Goal: Transaction & Acquisition: Purchase product/service

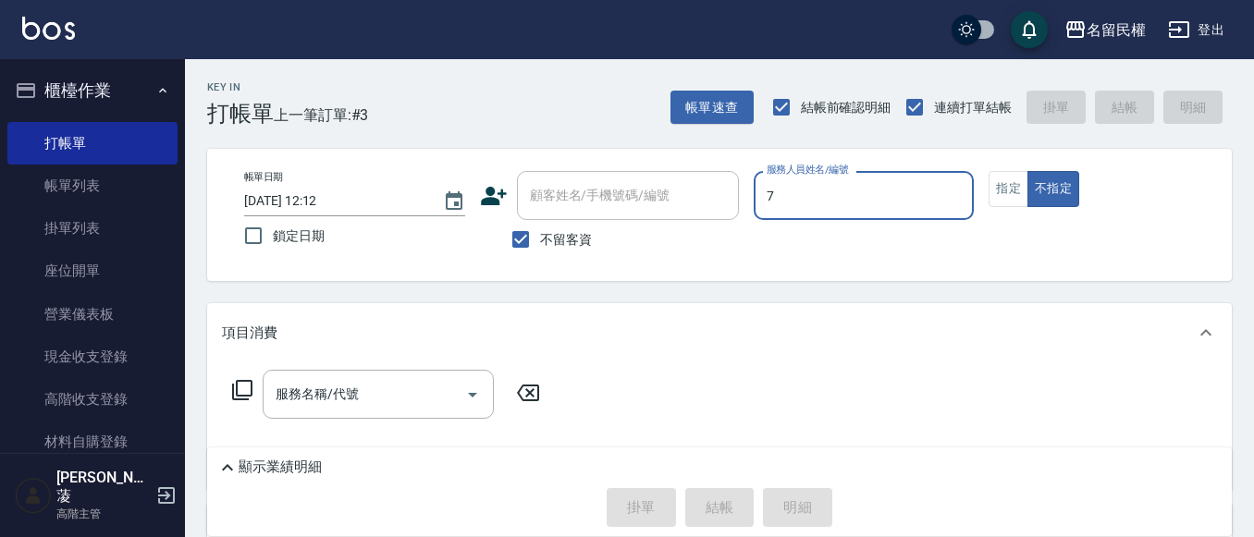
type input "阿水-7"
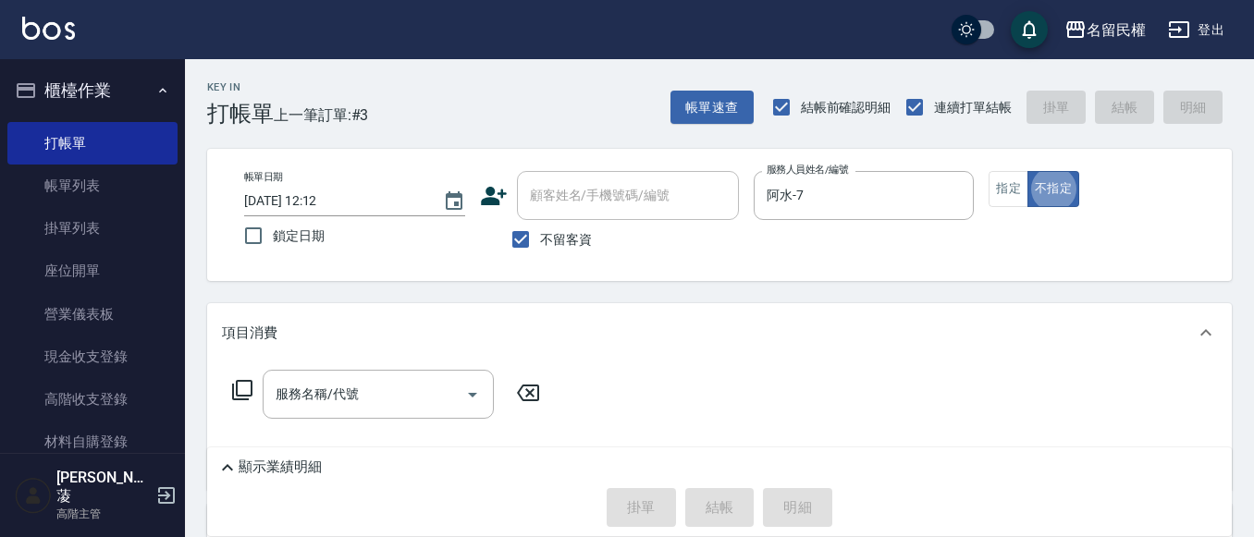
type button "false"
click at [857, 201] on input "阿水-7" at bounding box center [850, 195] width 177 height 32
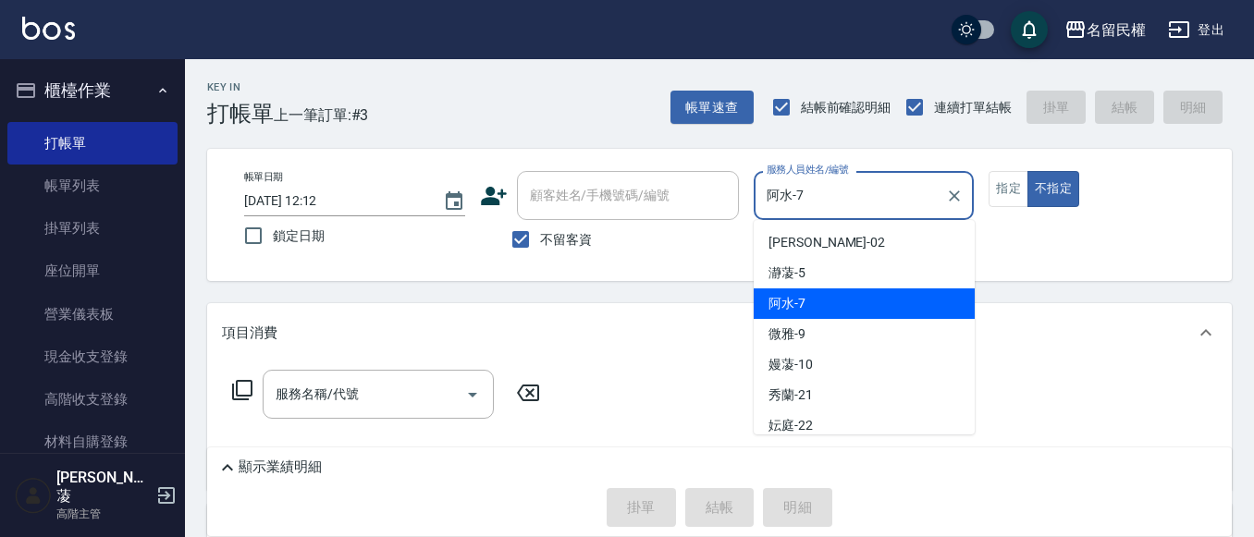
click at [857, 201] on input "阿水-7" at bounding box center [850, 195] width 177 height 32
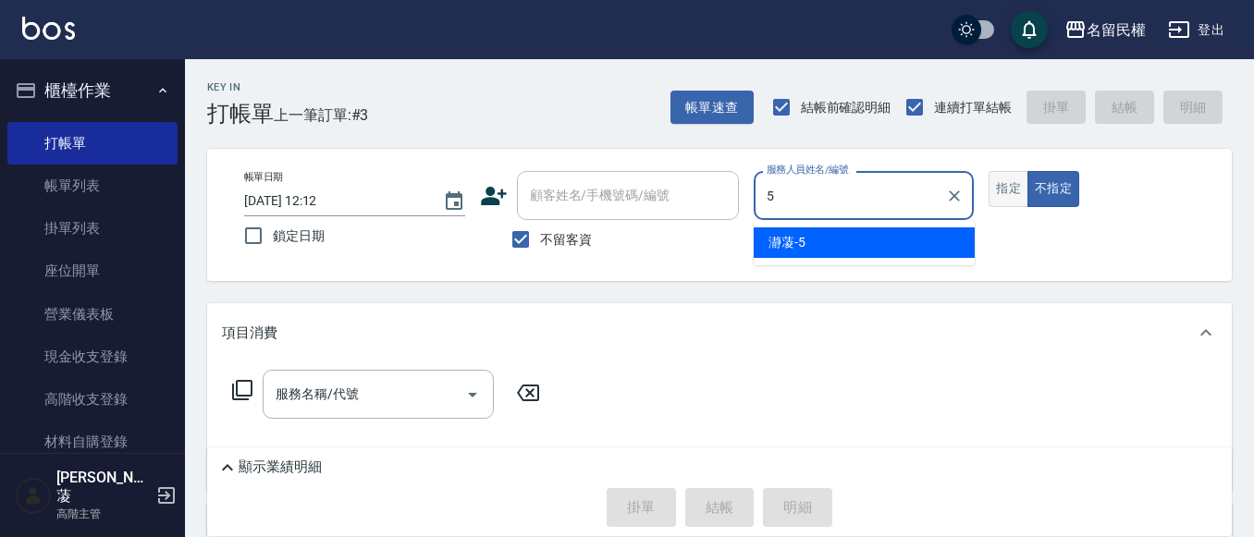
type input "瀞蓤-5"
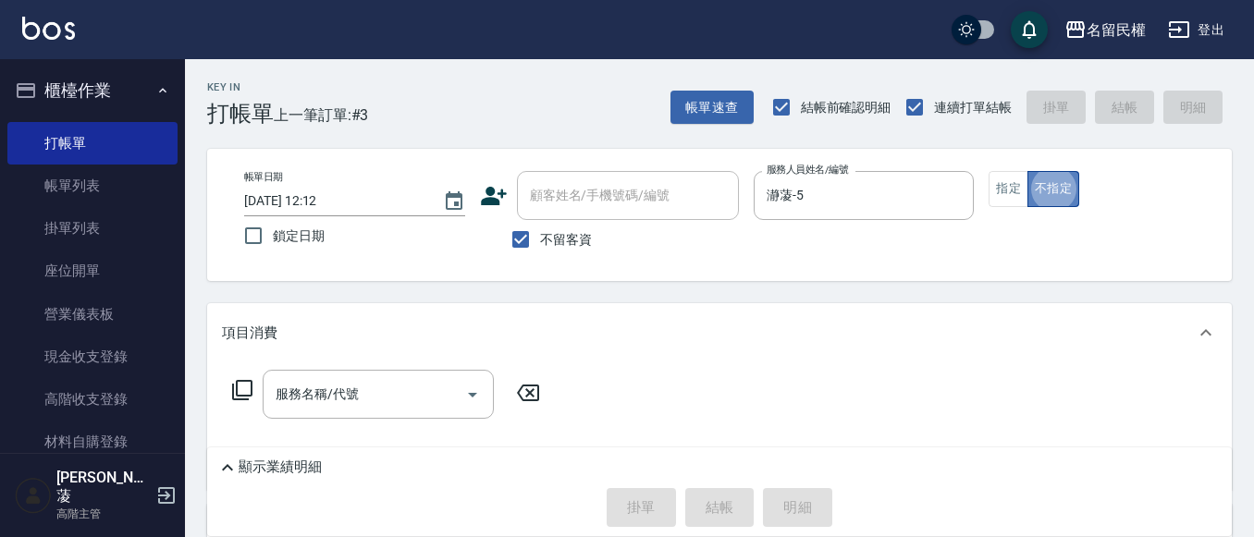
click at [1027, 188] on button "不指定" at bounding box center [1053, 189] width 52 height 36
click at [1025, 188] on button "指定" at bounding box center [1008, 189] width 40 height 36
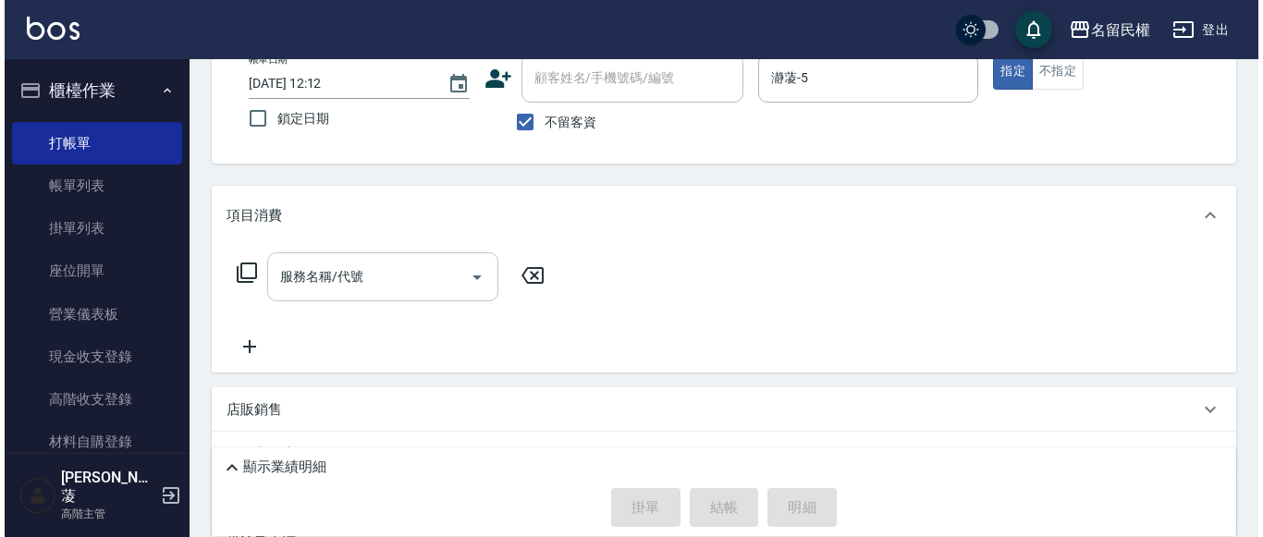
scroll to position [185, 0]
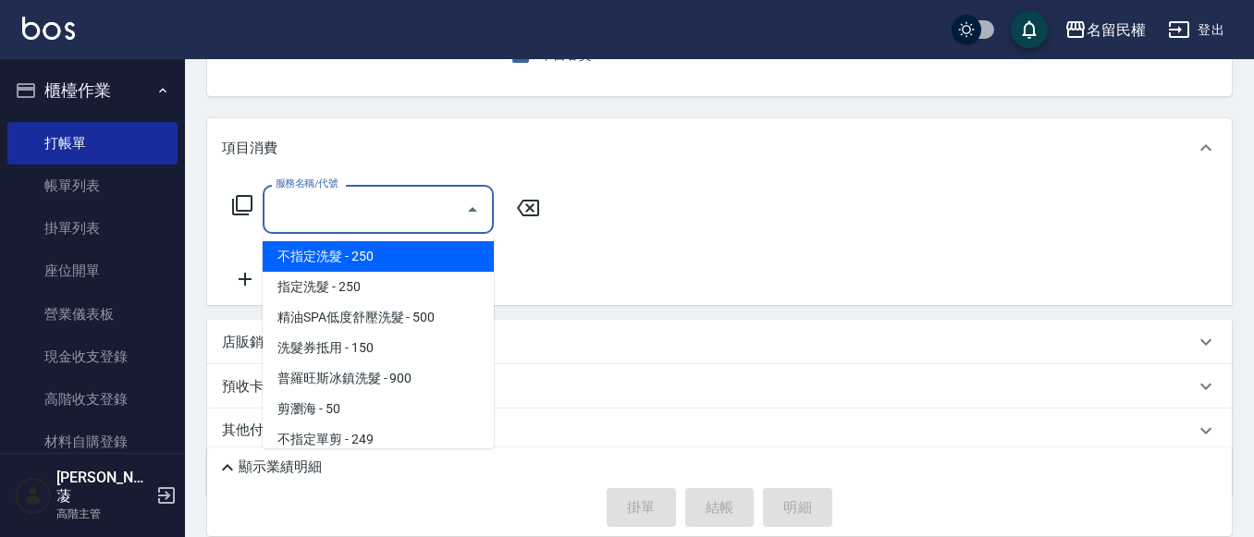
drag, startPoint x: 351, startPoint y: 205, endPoint x: 366, endPoint y: 215, distance: 18.0
click at [351, 206] on input "服務名稱/代號" at bounding box center [364, 209] width 187 height 32
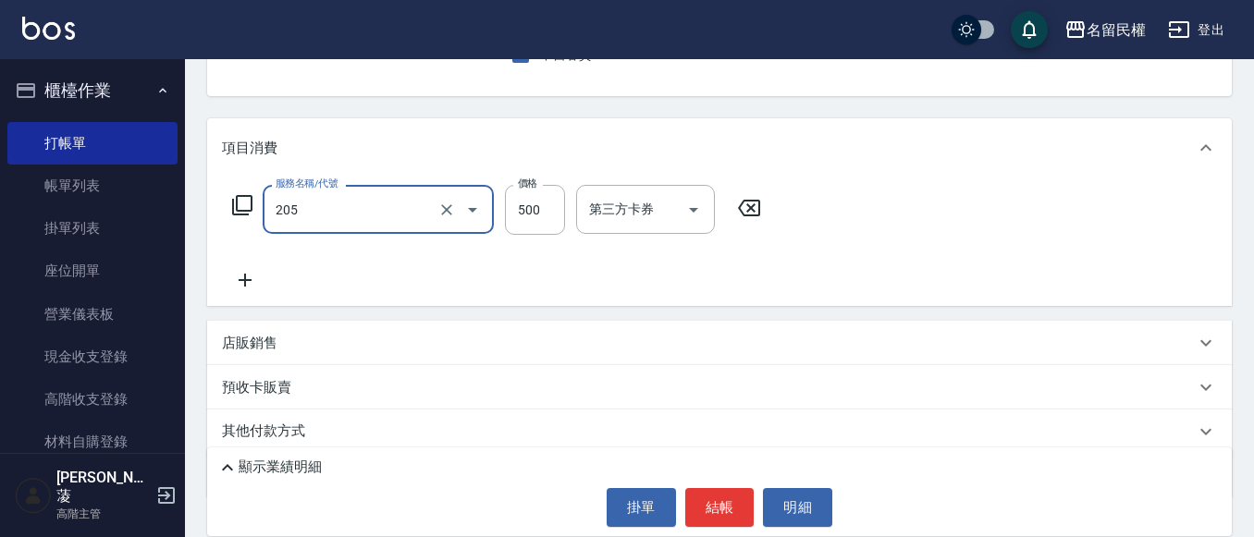
type input "指定洗剪(205)"
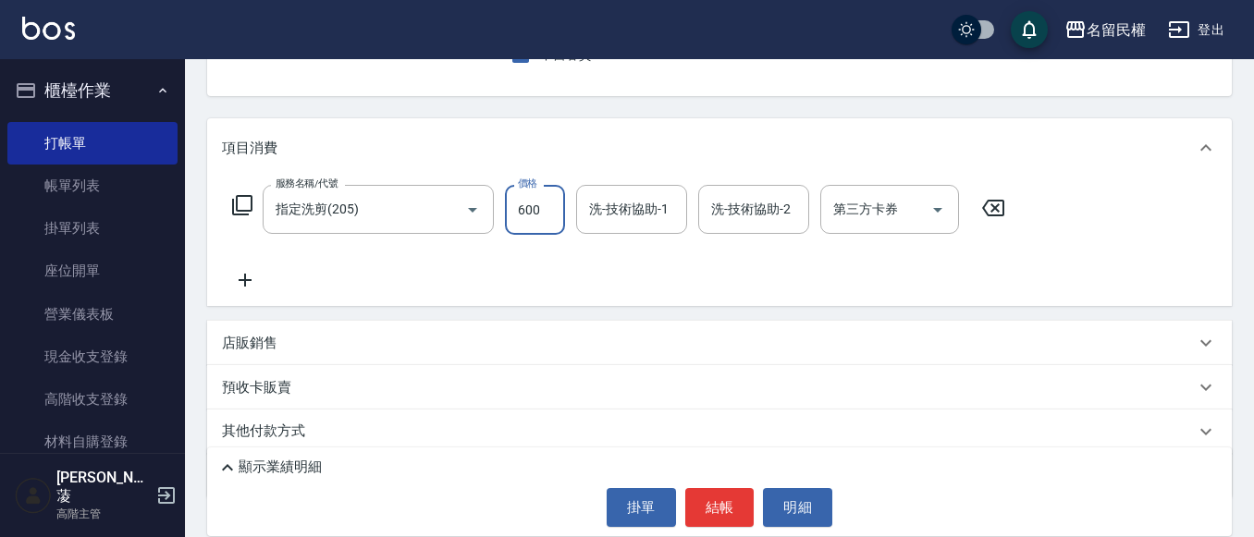
type input "600"
drag, startPoint x: 623, startPoint y: 215, endPoint x: 632, endPoint y: 230, distance: 17.4
click at [626, 215] on input "洗-技術協助-1" at bounding box center [631, 209] width 94 height 32
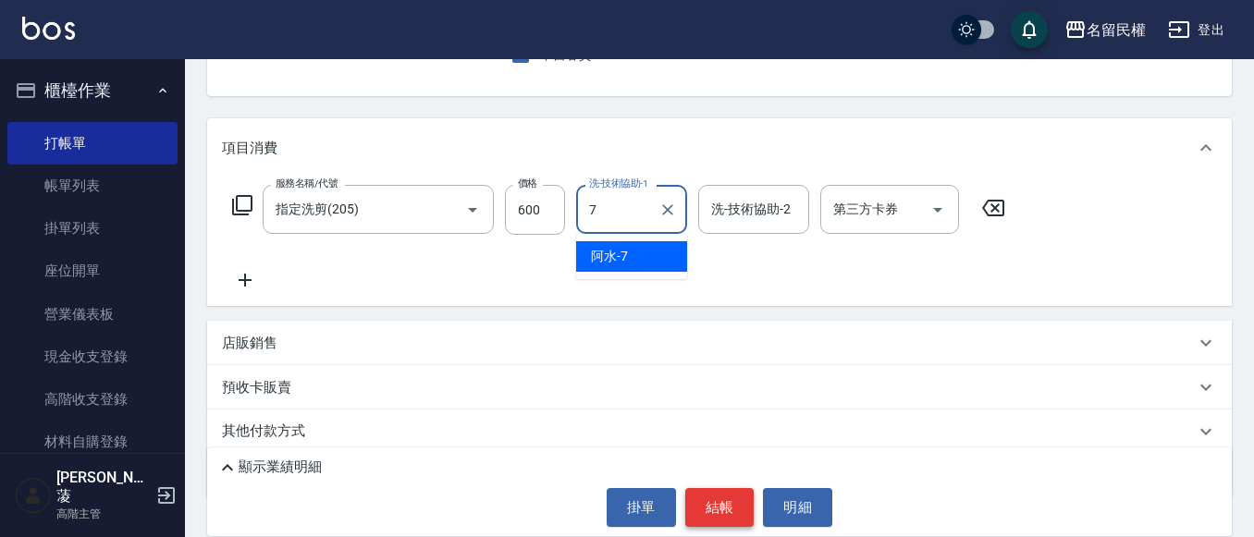
type input "阿水-7"
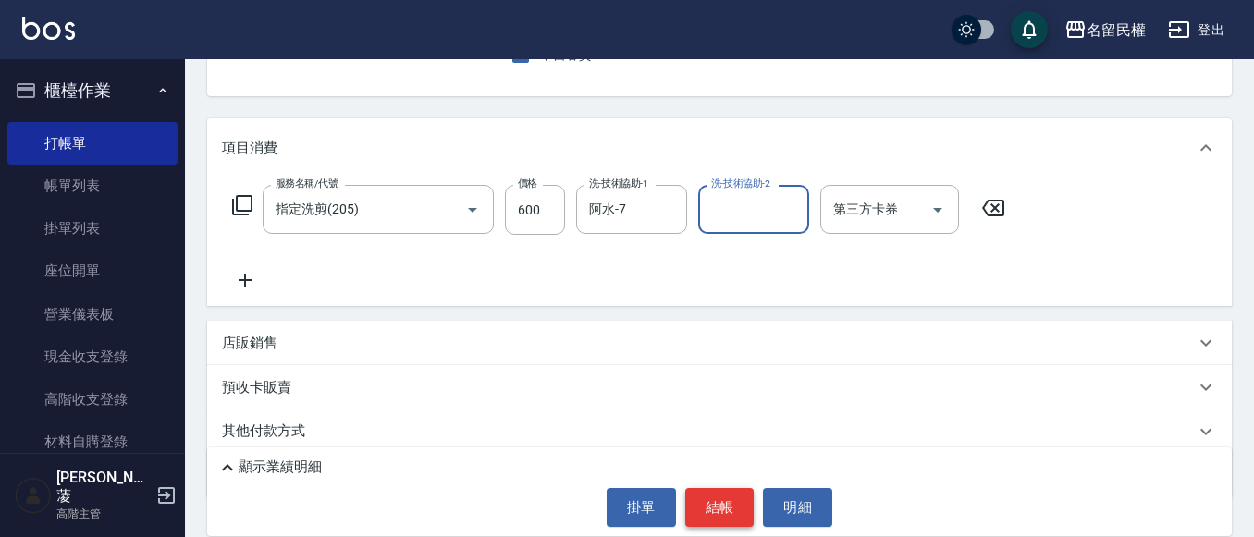
click at [720, 525] on button "結帳" at bounding box center [719, 507] width 69 height 39
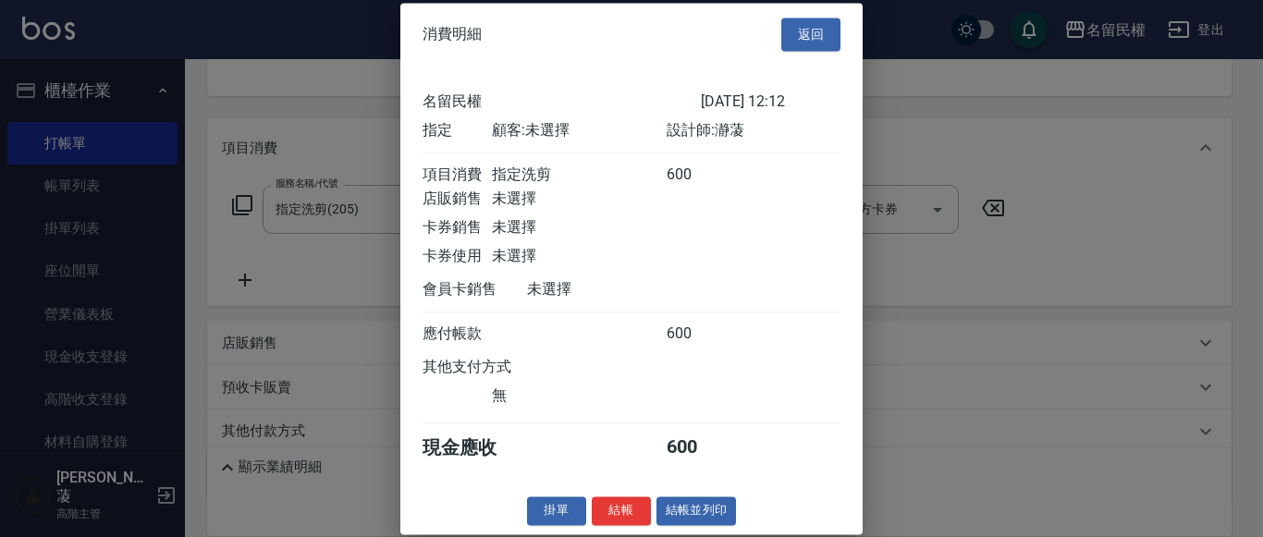
click at [718, 465] on div "名留民權 [DATE] 12:12 指定 顧客: 未選擇 設計師: 瀞蓤 項目消費 指定洗剪 600 店販銷售 未選擇 卡券銷售 未選擇 卡券使用 未選擇 會…" at bounding box center [632, 276] width 418 height 377
click at [632, 498] on div "消費明細 返回 名留民權 [DATE] 12:12 指定 顧客: 未選擇 設計師: 瀞蓤 項目消費 指定洗剪 600 店販銷售 未選擇 卡券銷售 未選擇 卡券…" at bounding box center [631, 269] width 462 height 532
click at [629, 505] on button "結帳" at bounding box center [621, 511] width 59 height 29
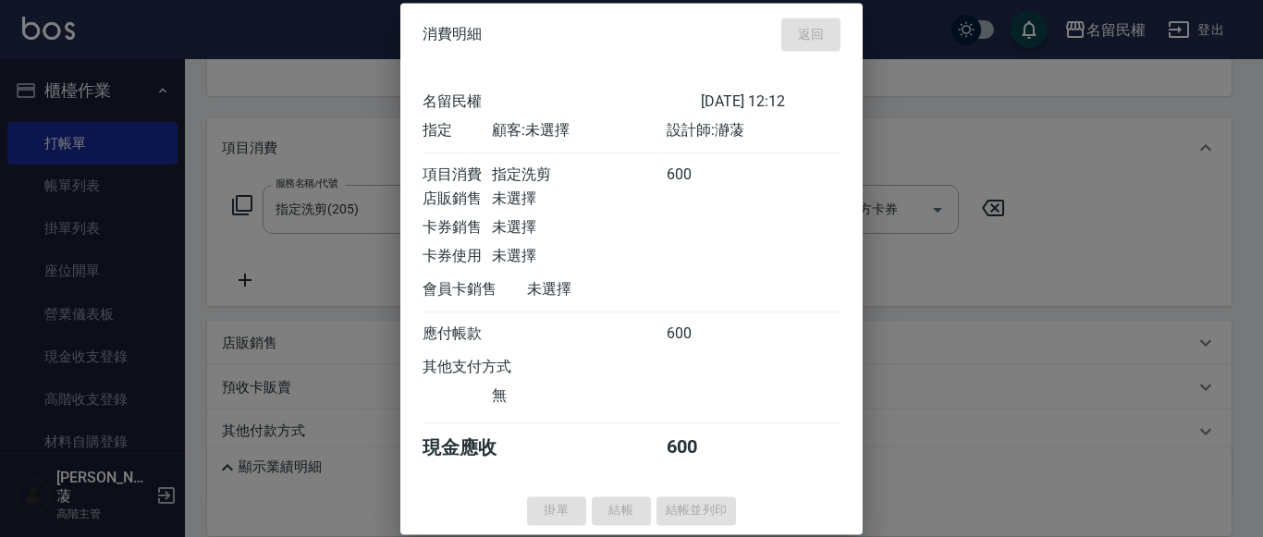
type input "[DATE] 12:56"
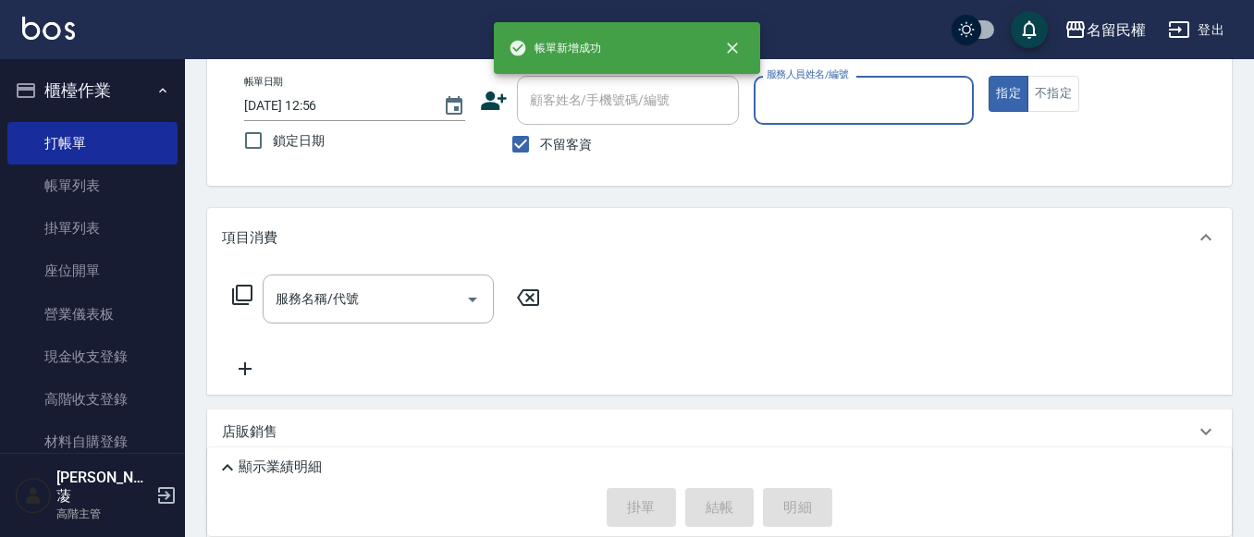
scroll to position [0, 0]
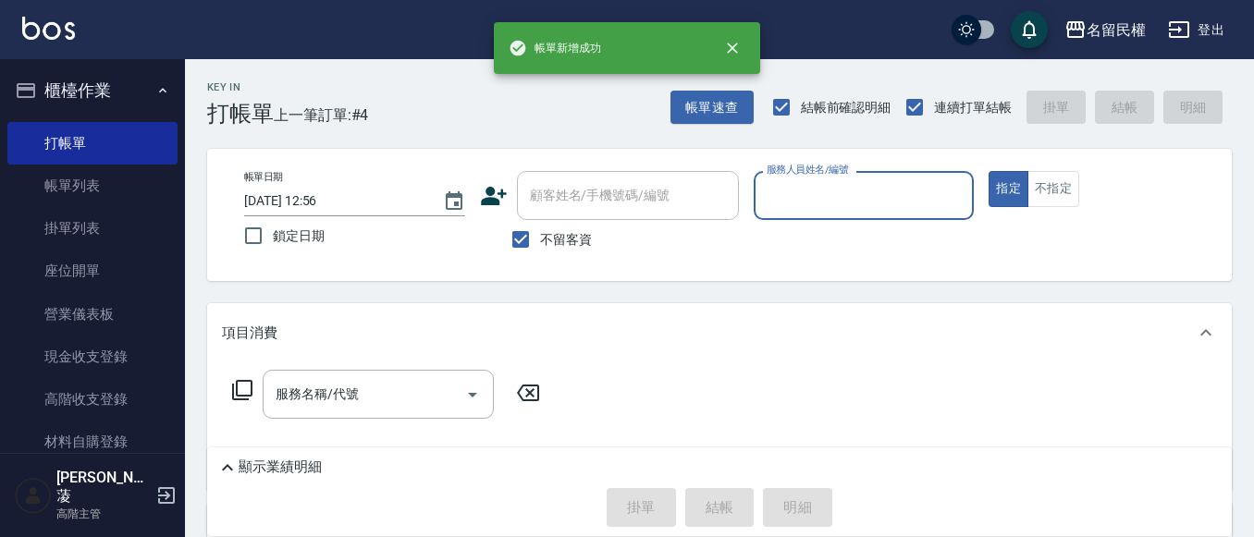
type input "7"
type input "瀞蓤-5"
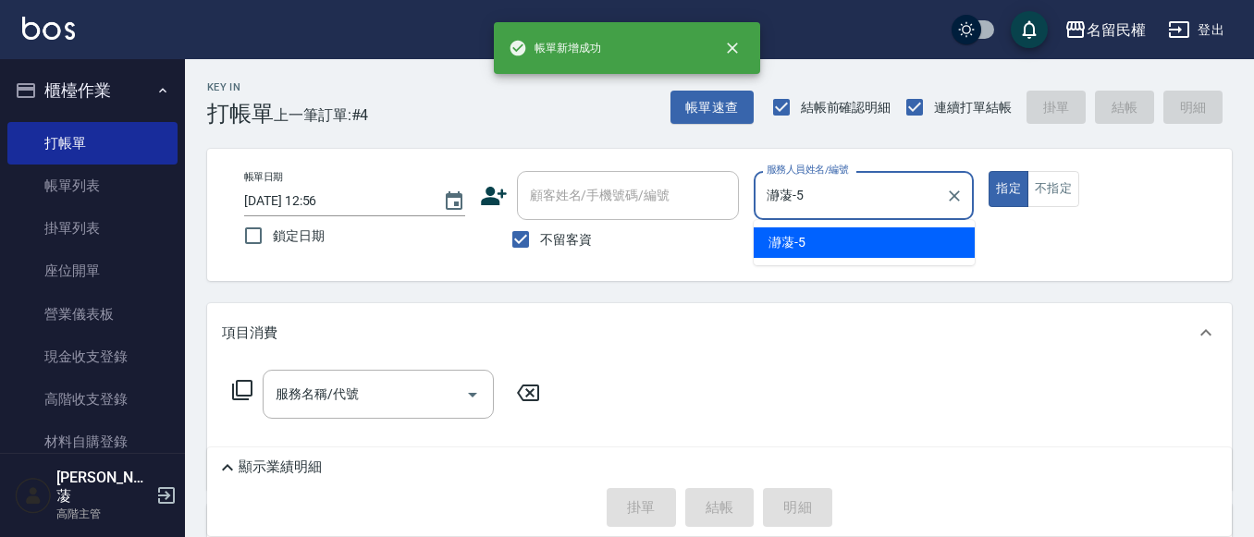
type button "true"
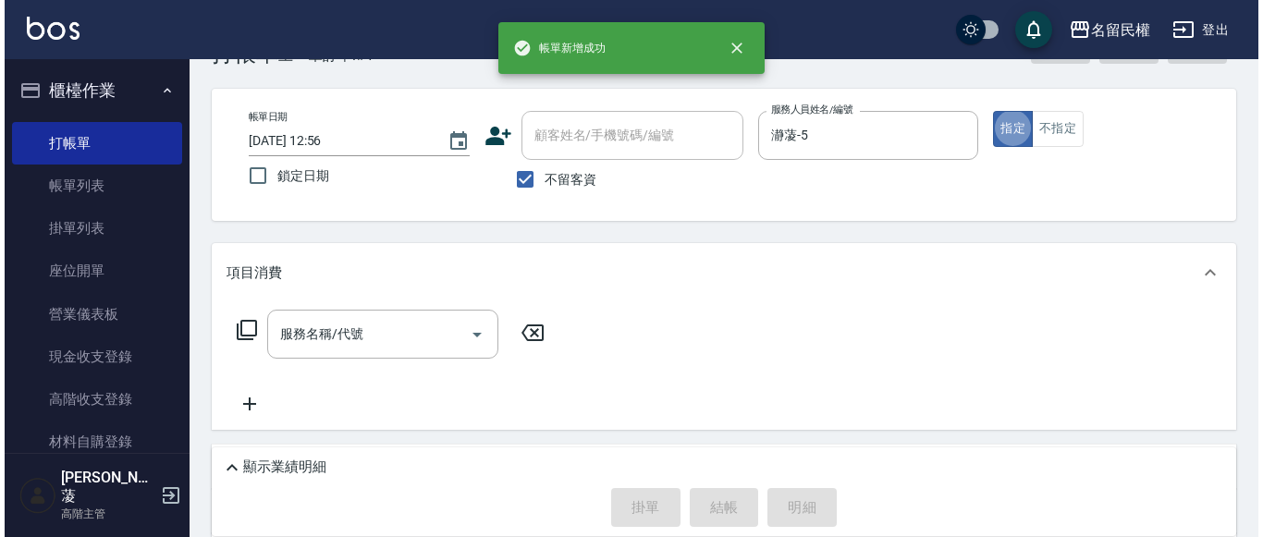
scroll to position [92, 0]
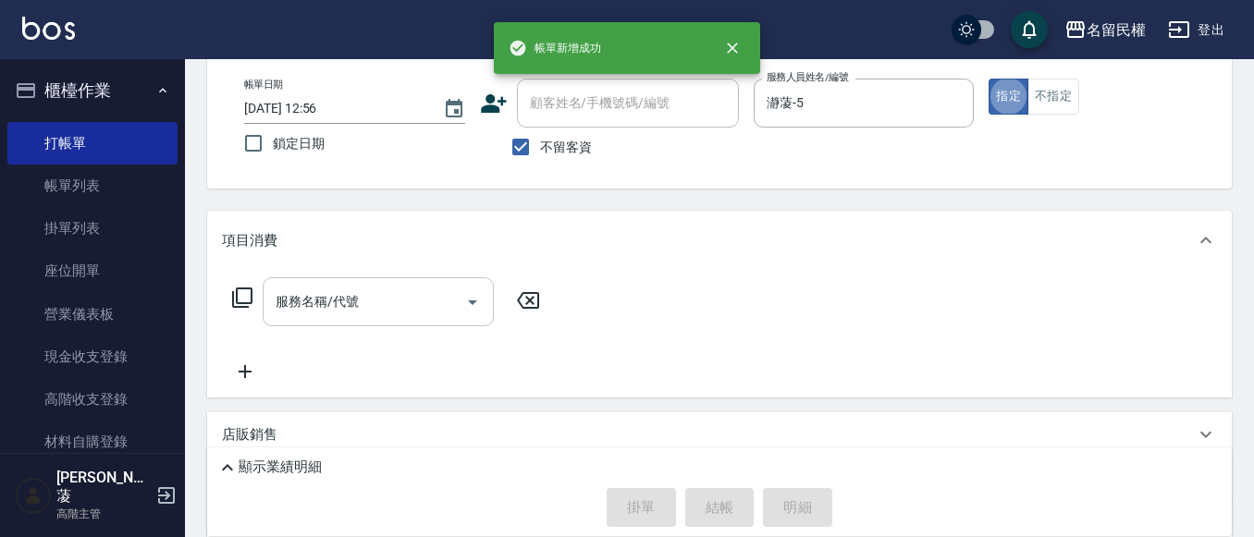
click at [387, 304] on input "服務名稱/代號" at bounding box center [364, 302] width 187 height 32
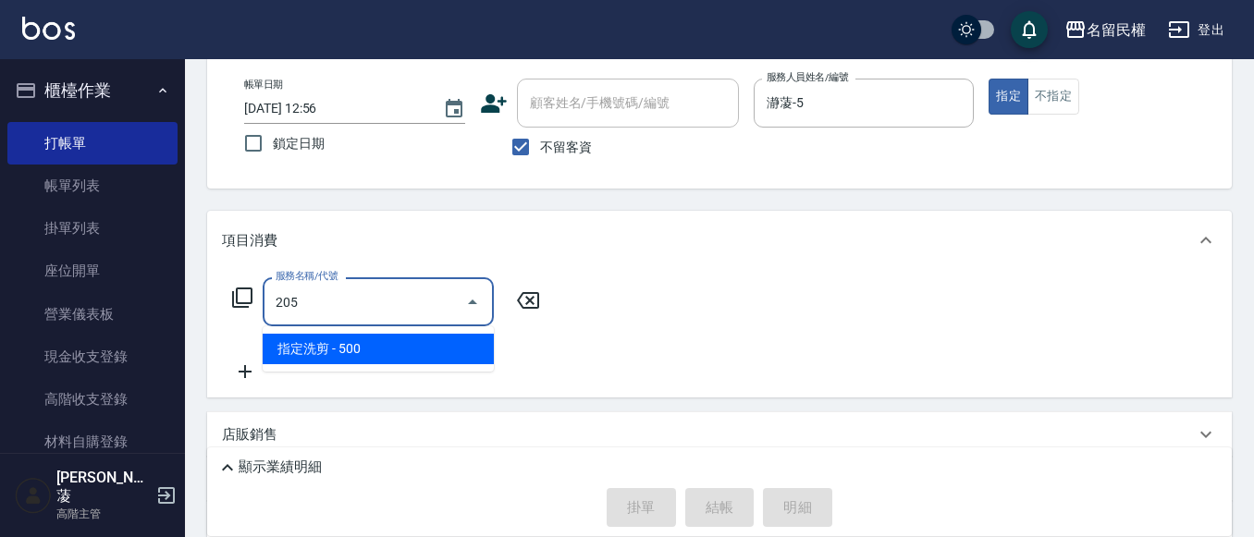
type input "指定洗剪(205)"
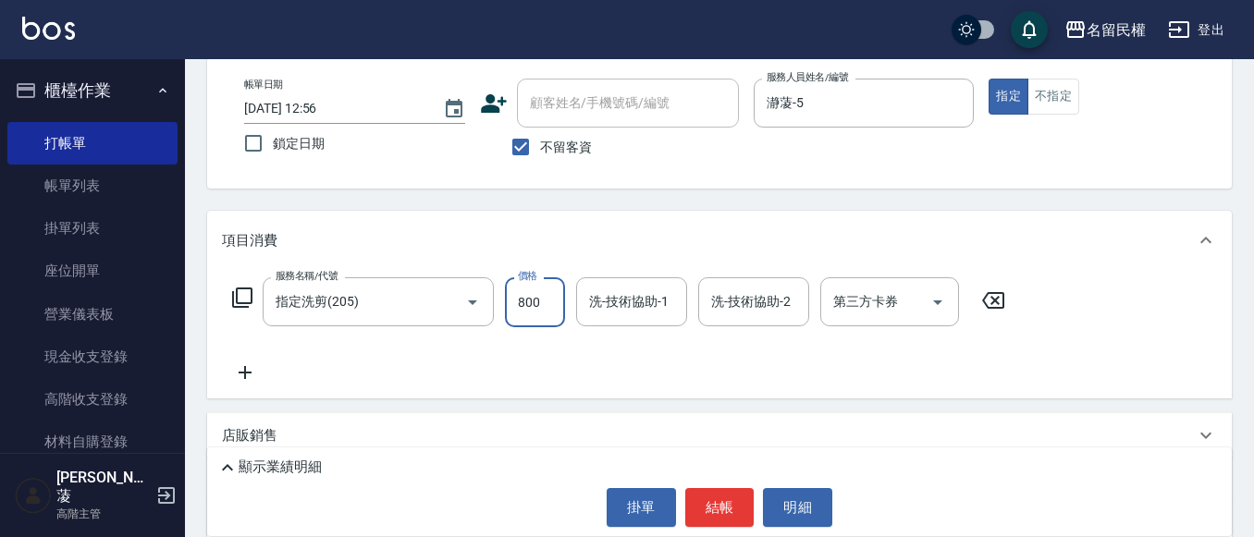
type input "800"
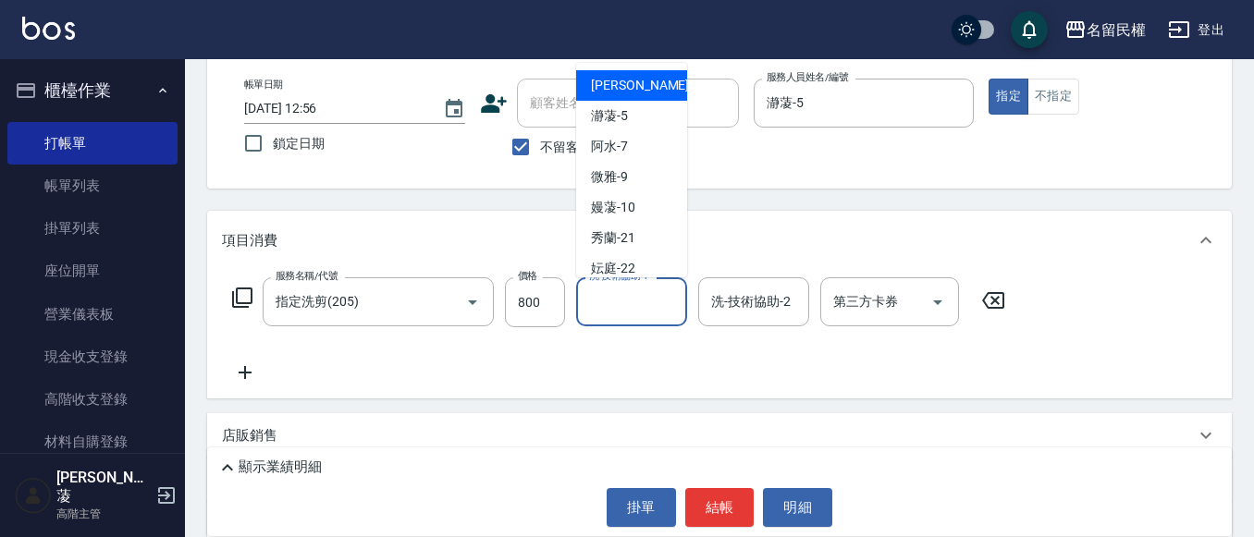
drag, startPoint x: 614, startPoint y: 301, endPoint x: 654, endPoint y: 331, distance: 50.1
click at [616, 301] on input "洗-技術協助-1" at bounding box center [631, 302] width 94 height 32
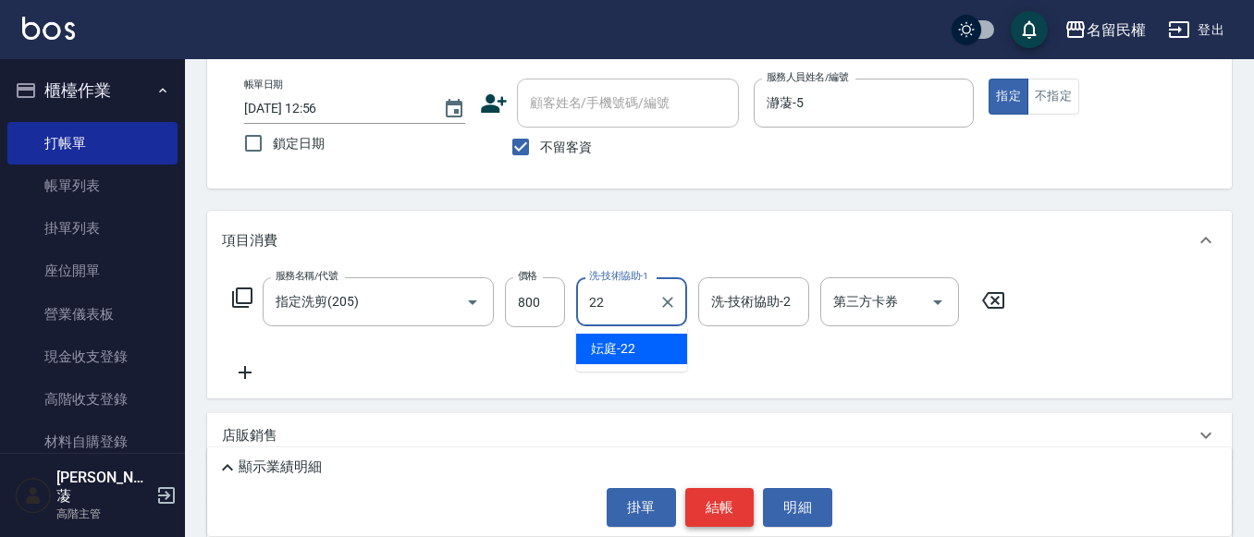
type input "2"
type input "瀞蓤-5"
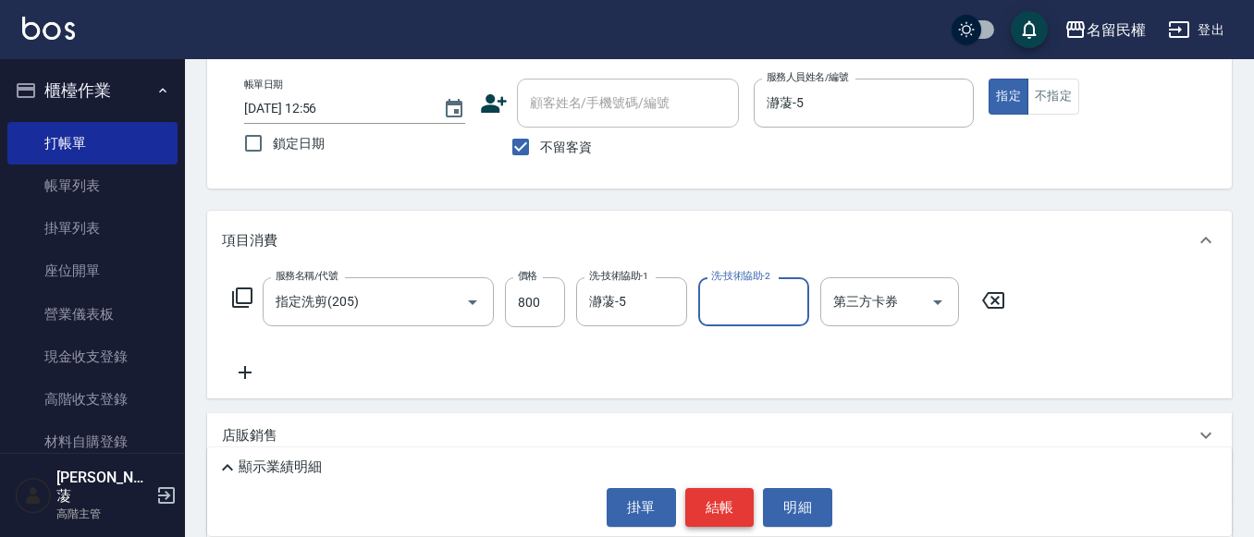
click at [730, 501] on button "結帳" at bounding box center [719, 507] width 69 height 39
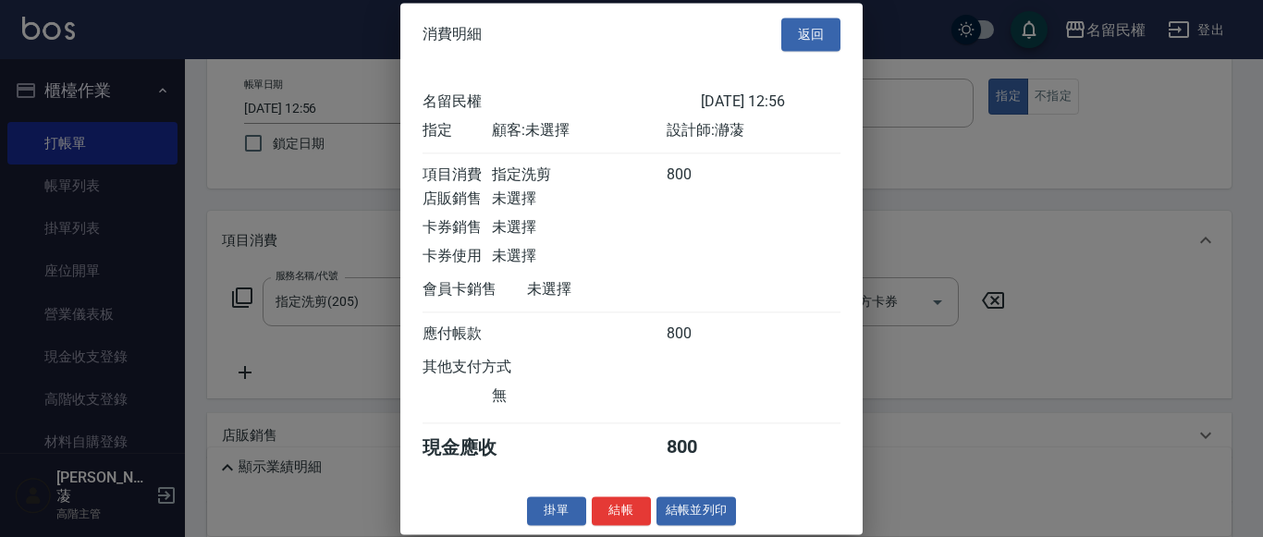
scroll to position [24, 0]
click at [609, 509] on button "結帳" at bounding box center [621, 511] width 59 height 29
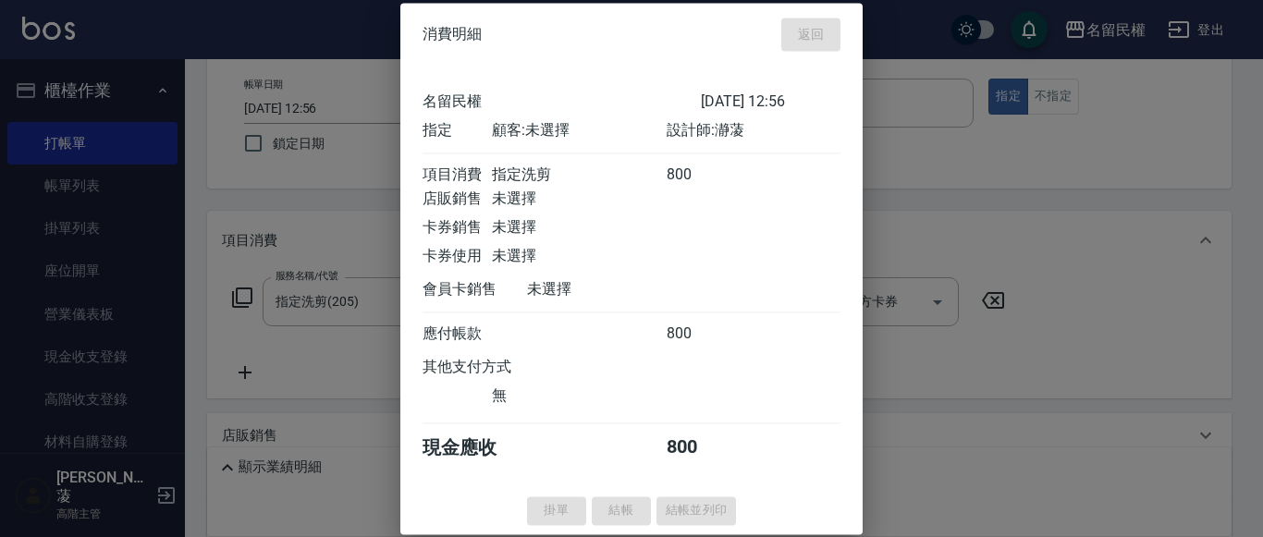
click at [609, 509] on div "掛單 結帳 結帳並列印" at bounding box center [631, 511] width 462 height 29
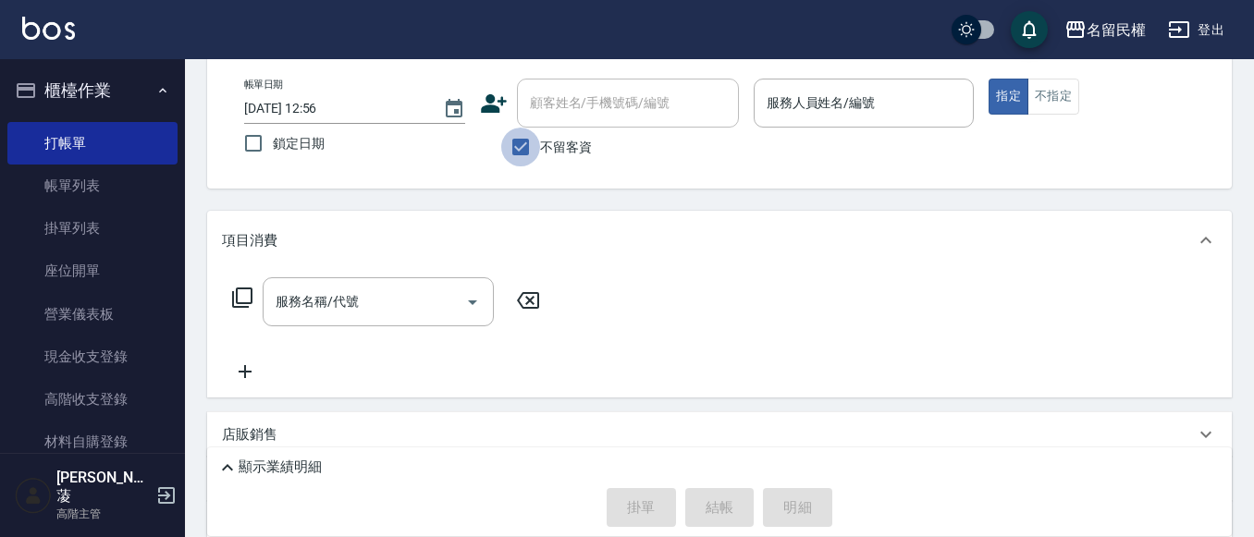
click at [522, 132] on input "不留客資" at bounding box center [520, 147] width 39 height 39
checkbox input "false"
click at [563, 102] on input "顧客姓名/手機號碼/編號" at bounding box center [614, 103] width 178 height 32
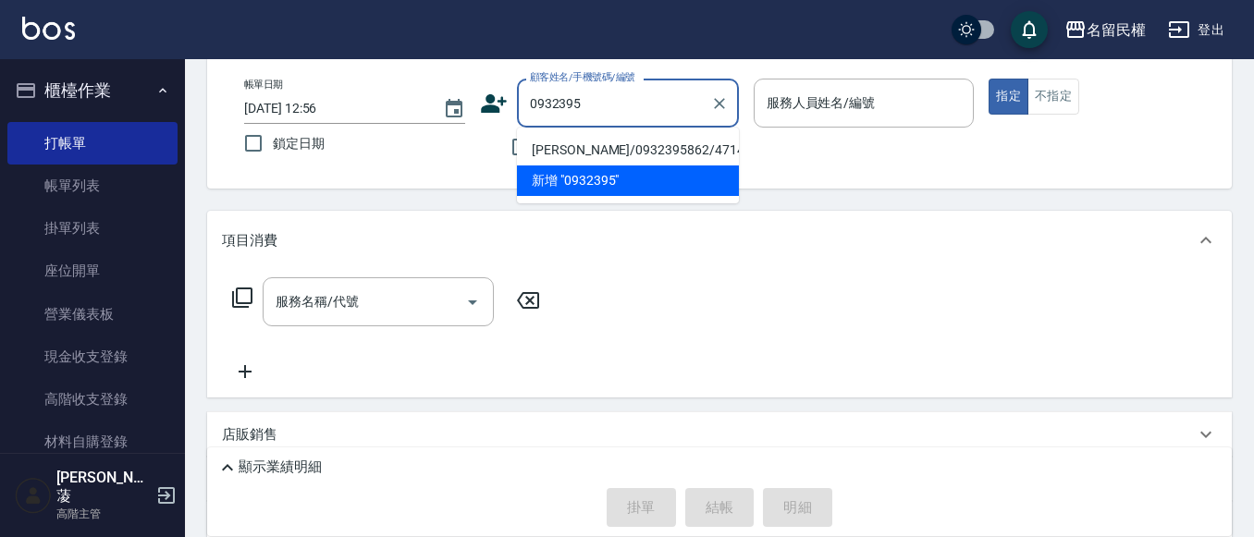
click at [644, 152] on li "[PERSON_NAME]/0932395862/4714" at bounding box center [628, 150] width 222 height 31
type input "[PERSON_NAME]/0932395862/4714"
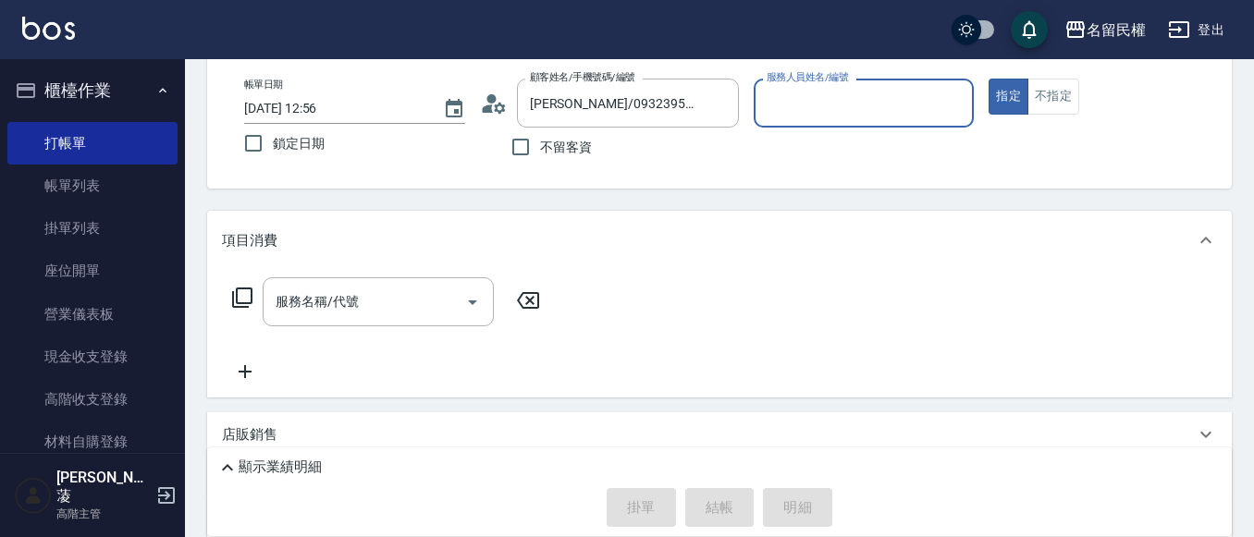
type input "瀞蓤-5"
click at [504, 109] on icon at bounding box center [499, 107] width 11 height 11
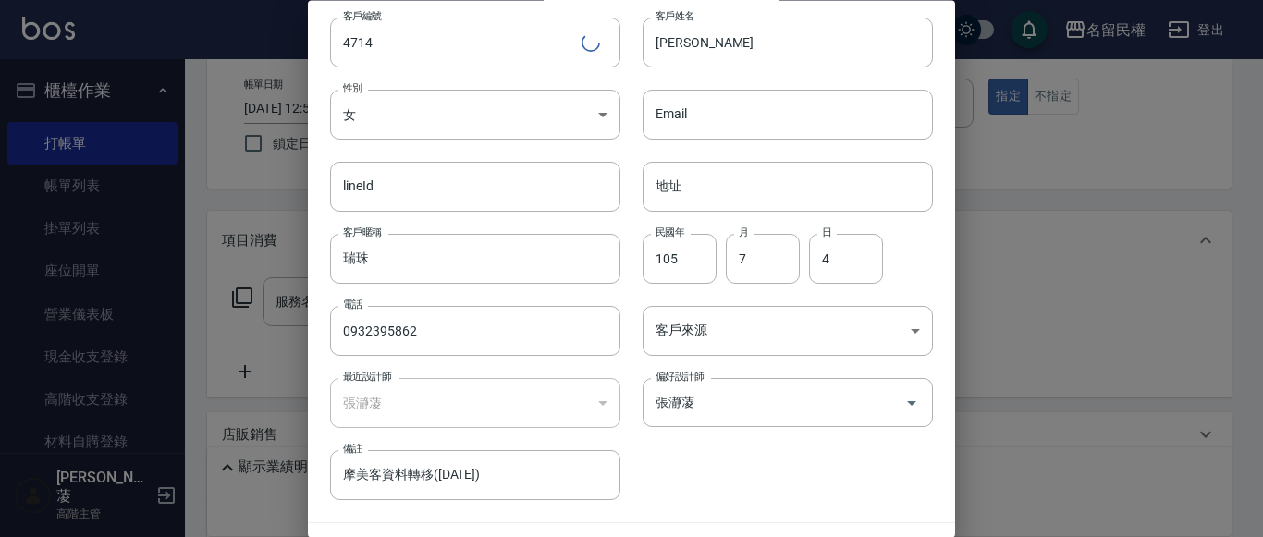
scroll to position [104, 0]
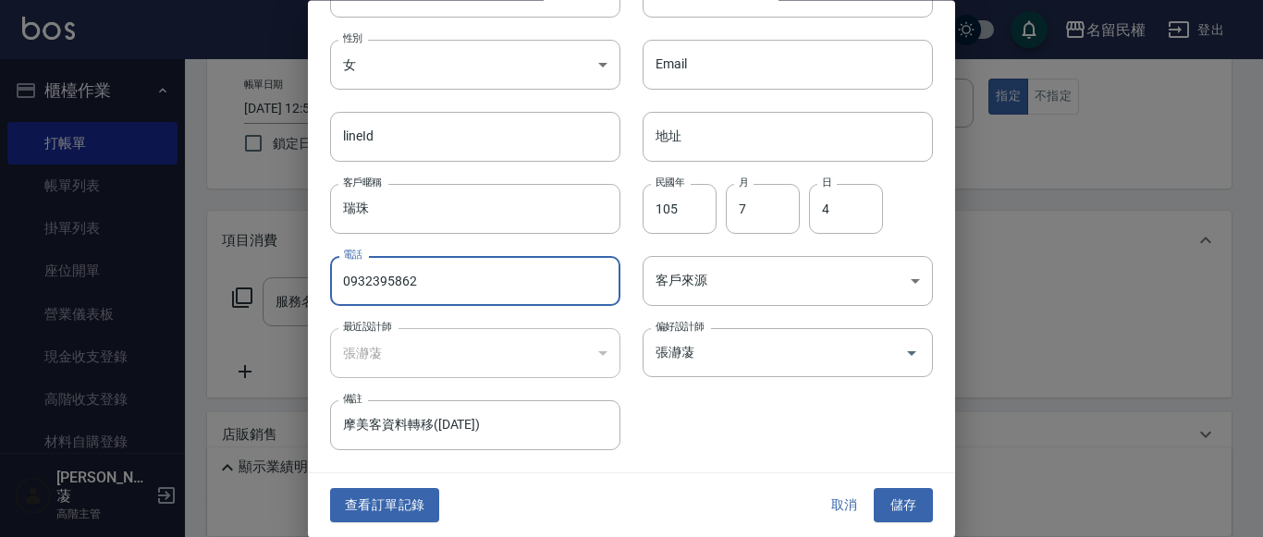
drag, startPoint x: 275, startPoint y: 276, endPoint x: 4, endPoint y: 254, distance: 271.8
click at [31, 259] on div "編輯客戶資料 最新顧客編號: 6405 客戶編號 4714 ​ 客戶編號 客戶姓名 [PERSON_NAME] 客戶姓名 性別 女 [DEMOGRAPHIC_…" at bounding box center [631, 268] width 1263 height 537
click at [390, 514] on button "查看訂單記錄" at bounding box center [384, 506] width 109 height 34
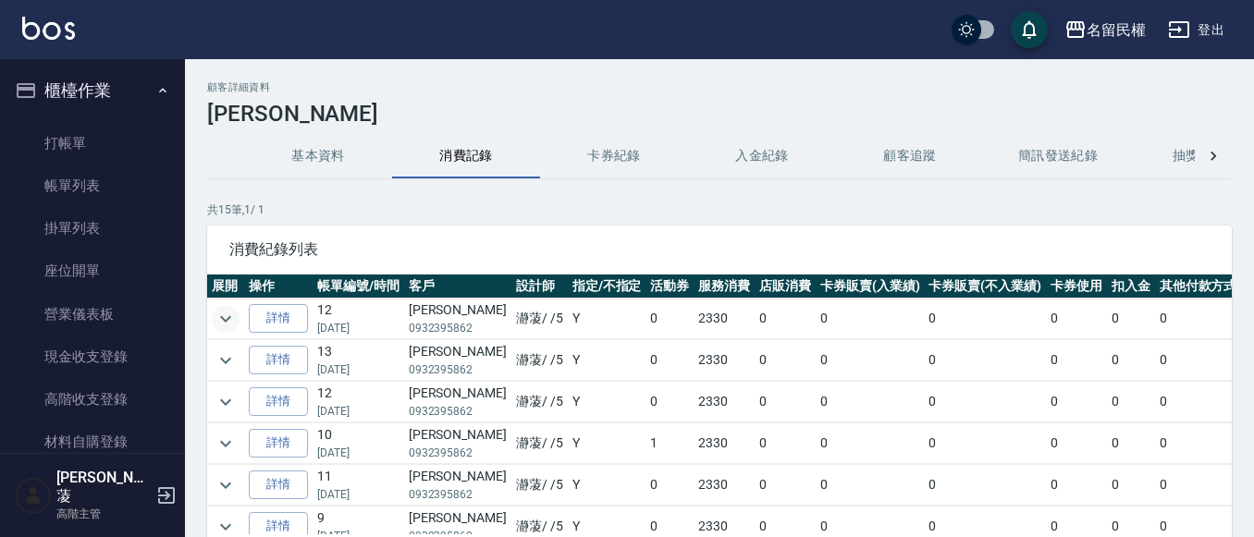
click at [239, 315] on button "expand row" at bounding box center [226, 319] width 28 height 28
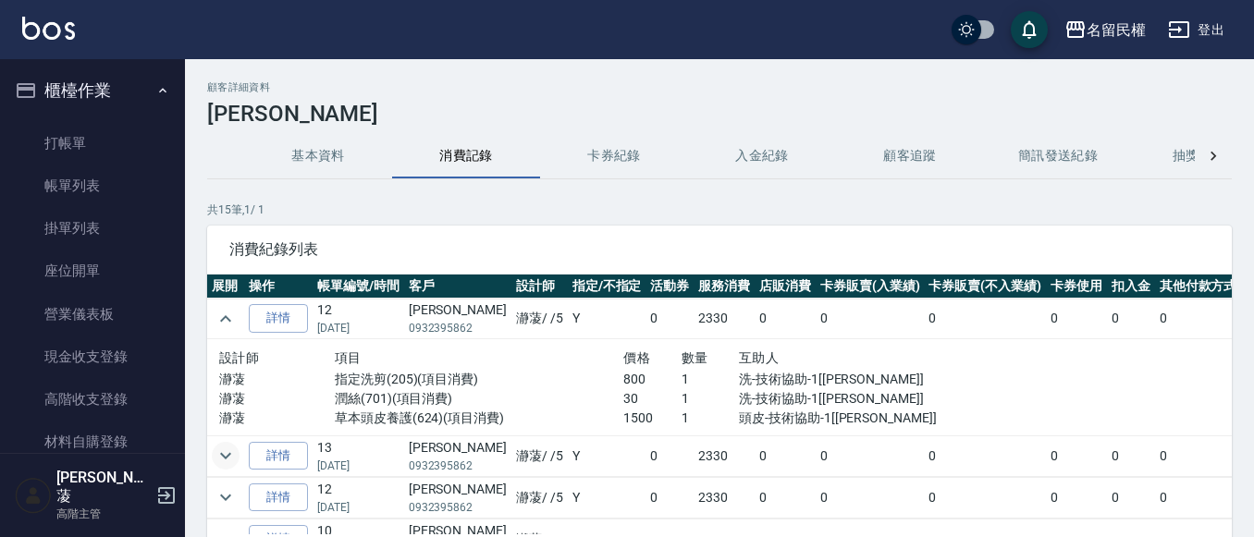
click at [215, 466] on icon "expand row" at bounding box center [226, 456] width 22 height 22
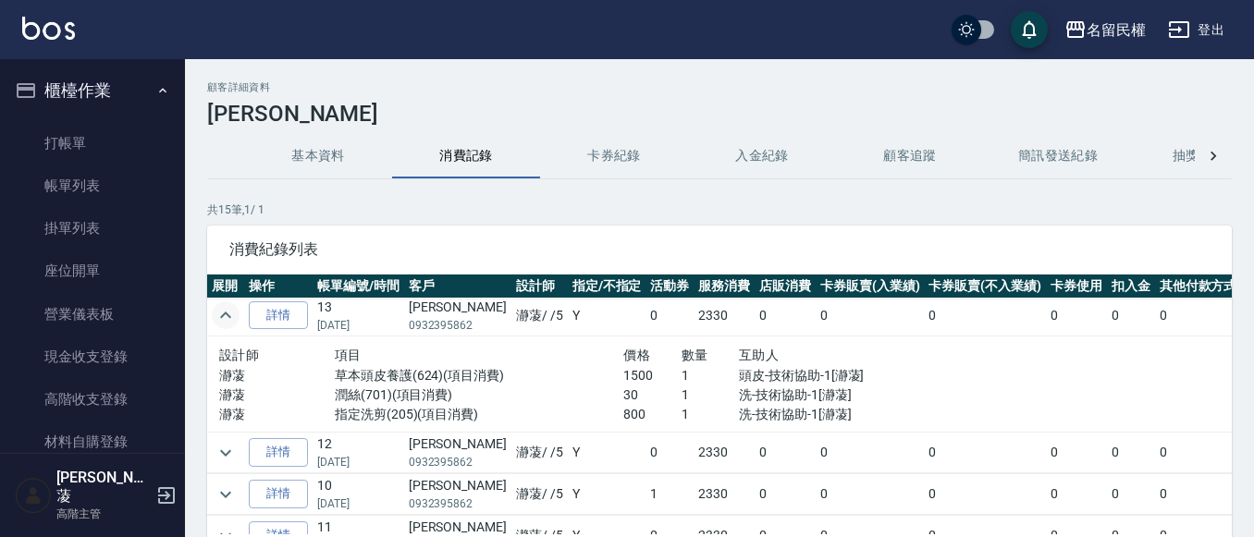
scroll to position [185, 0]
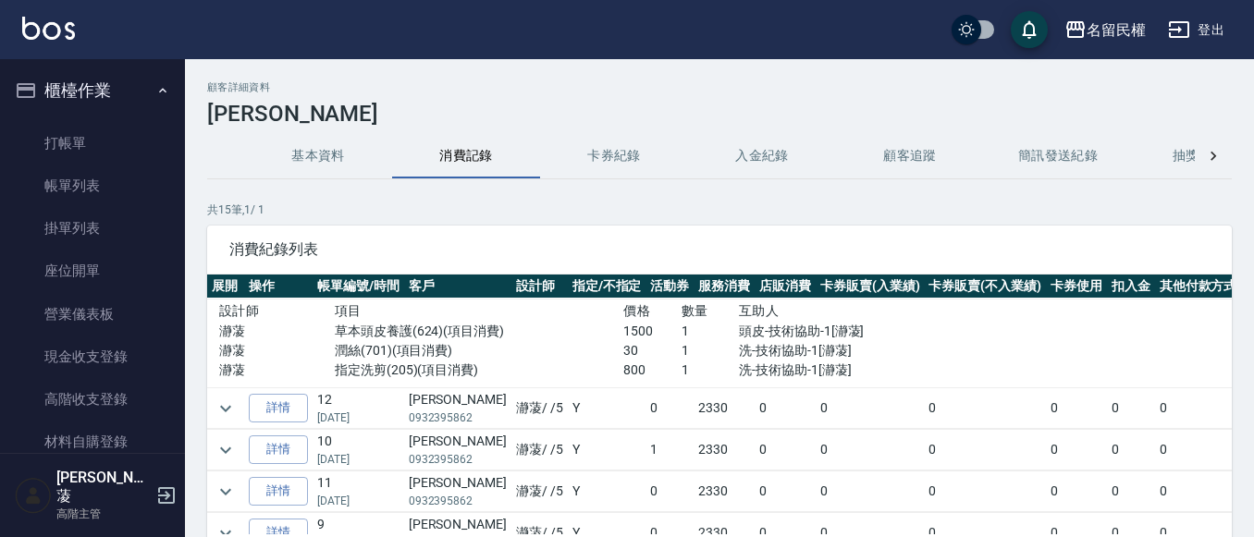
click at [226, 432] on td at bounding box center [225, 450] width 37 height 41
click at [226, 421] on button "expand row" at bounding box center [226, 409] width 28 height 28
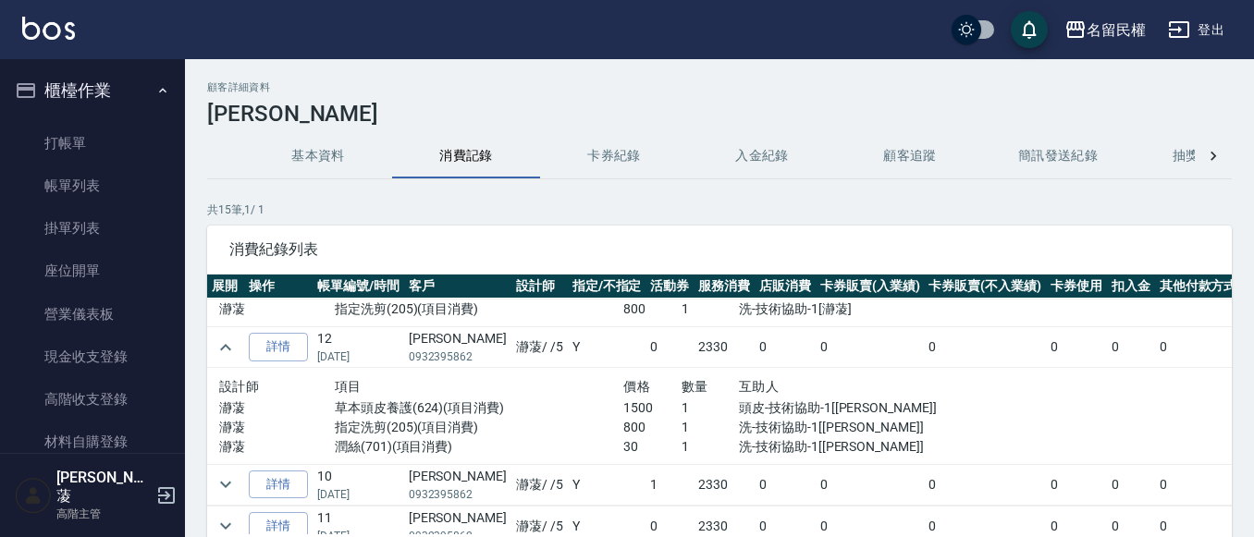
scroll to position [277, 0]
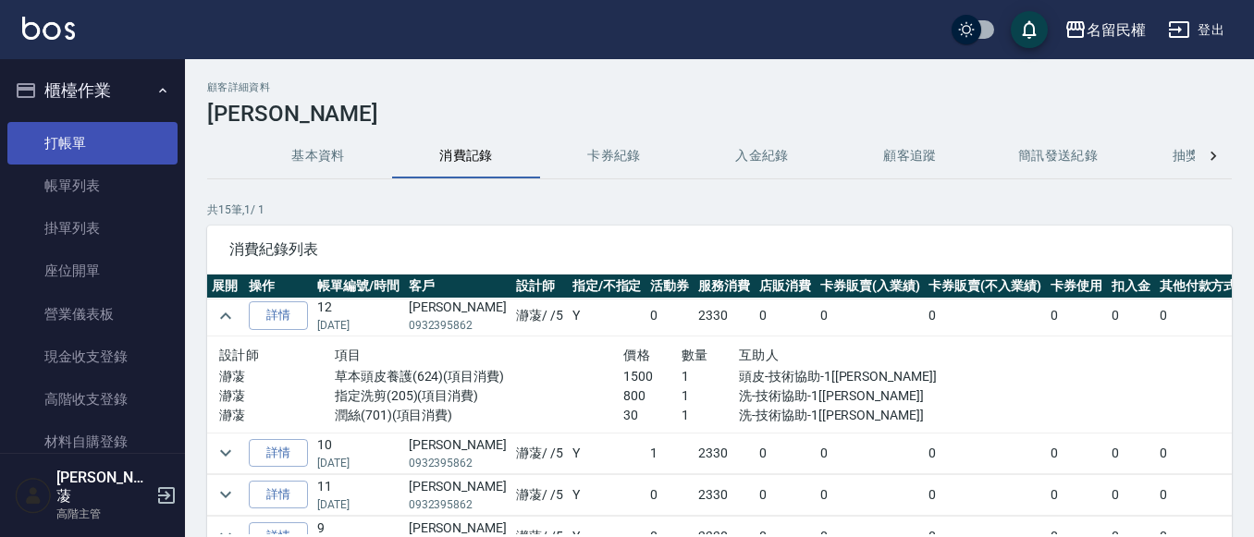
click at [149, 148] on link "打帳單" at bounding box center [92, 143] width 170 height 43
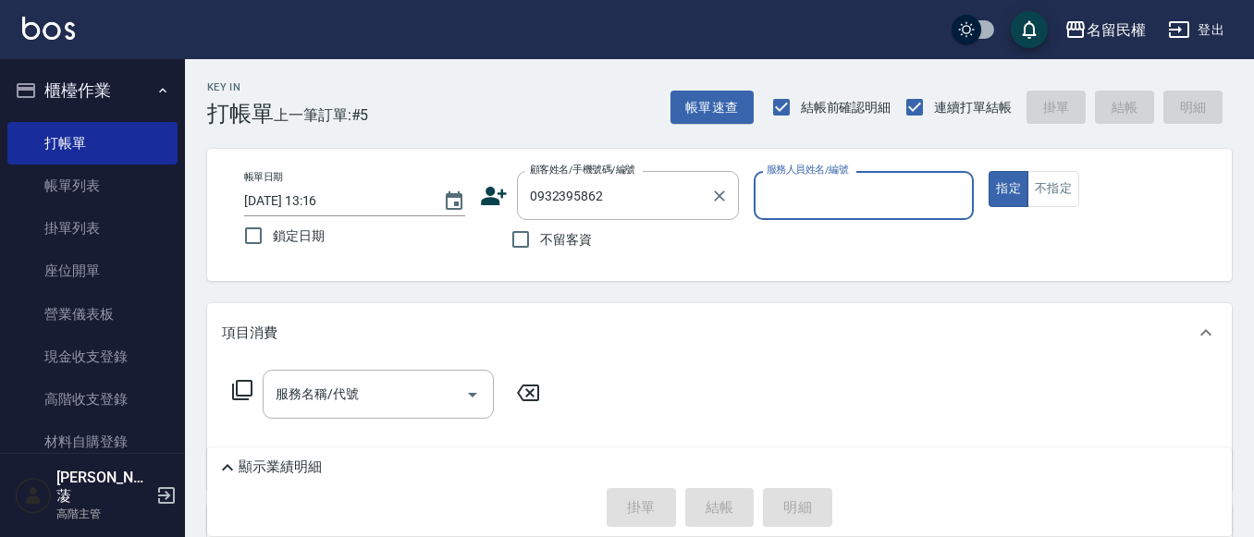
type input "[PERSON_NAME]/0932395862/4714"
type input "瀞蓤-5"
click at [988, 171] on button "指定" at bounding box center [1008, 189] width 40 height 36
type button "true"
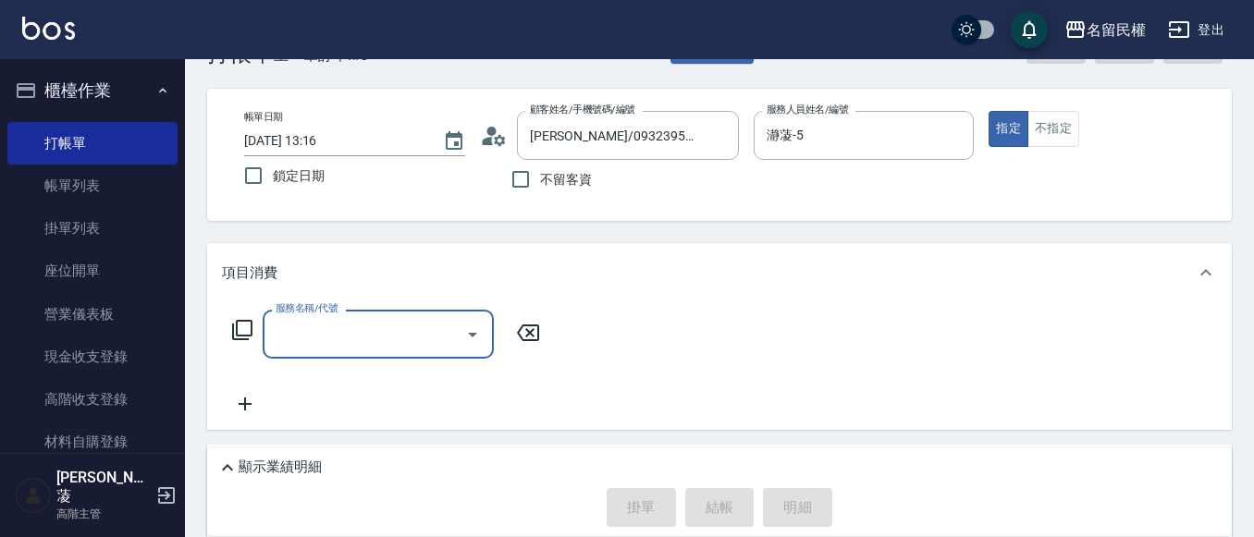
scroll to position [92, 0]
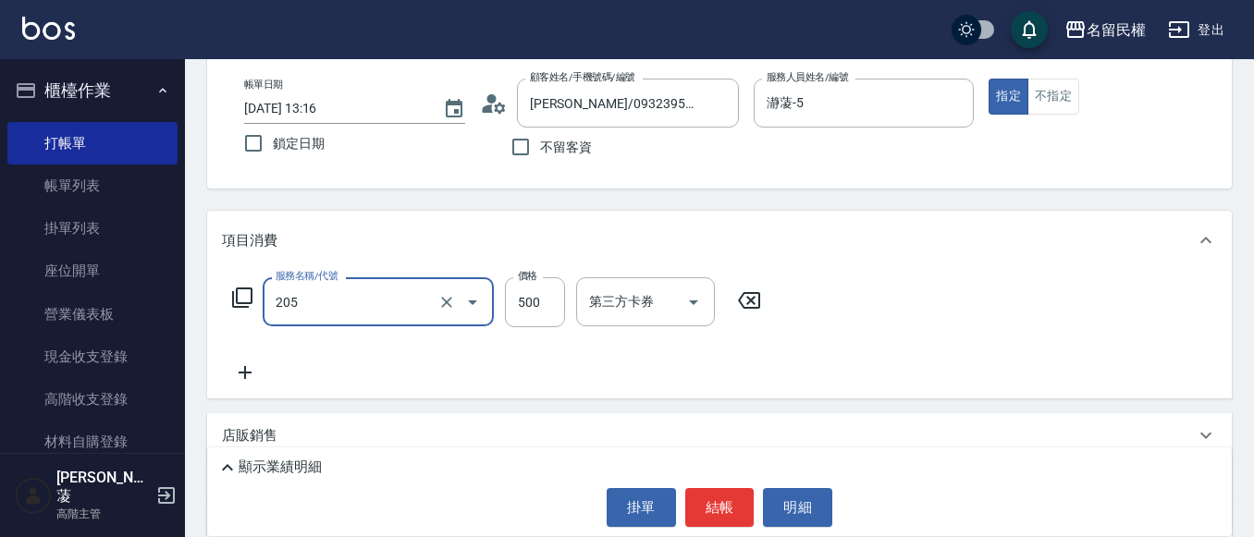
type input "指定洗剪(205)"
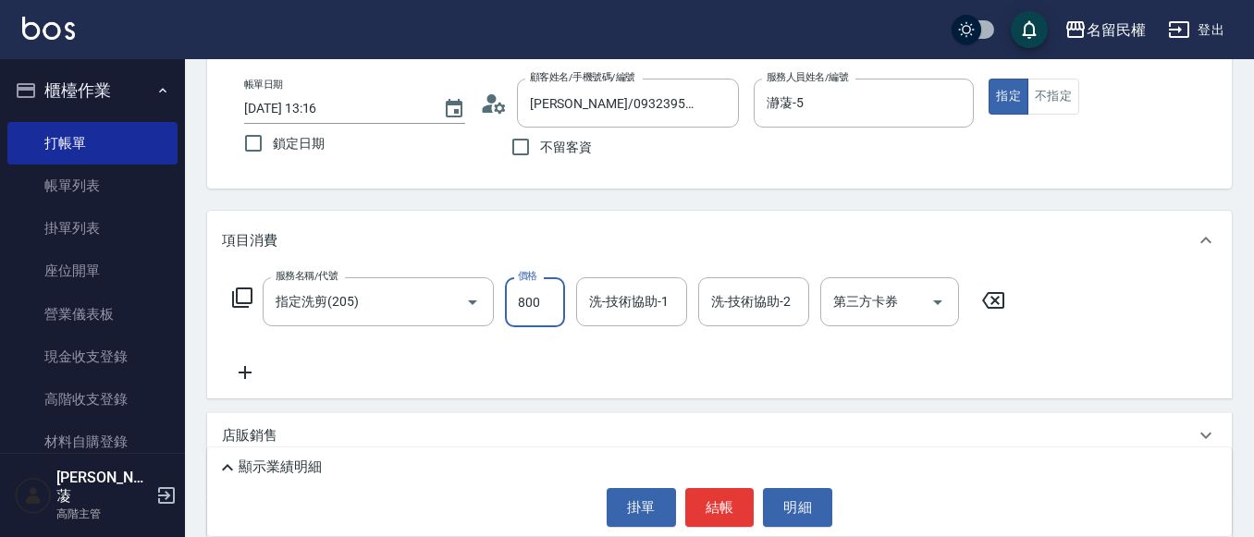
type input "800"
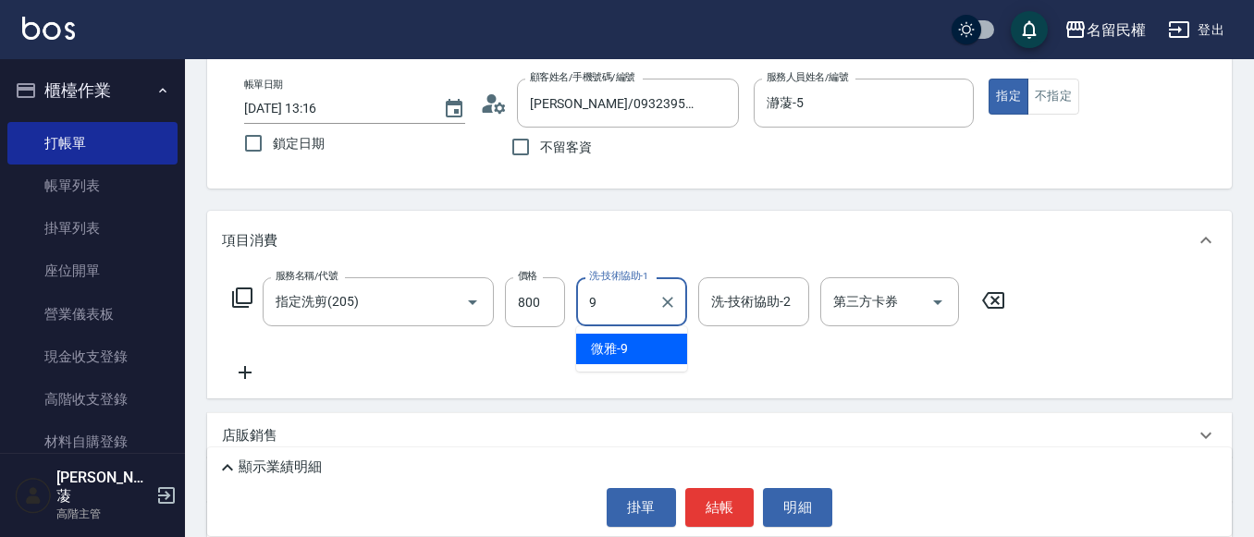
type input "微雅-9"
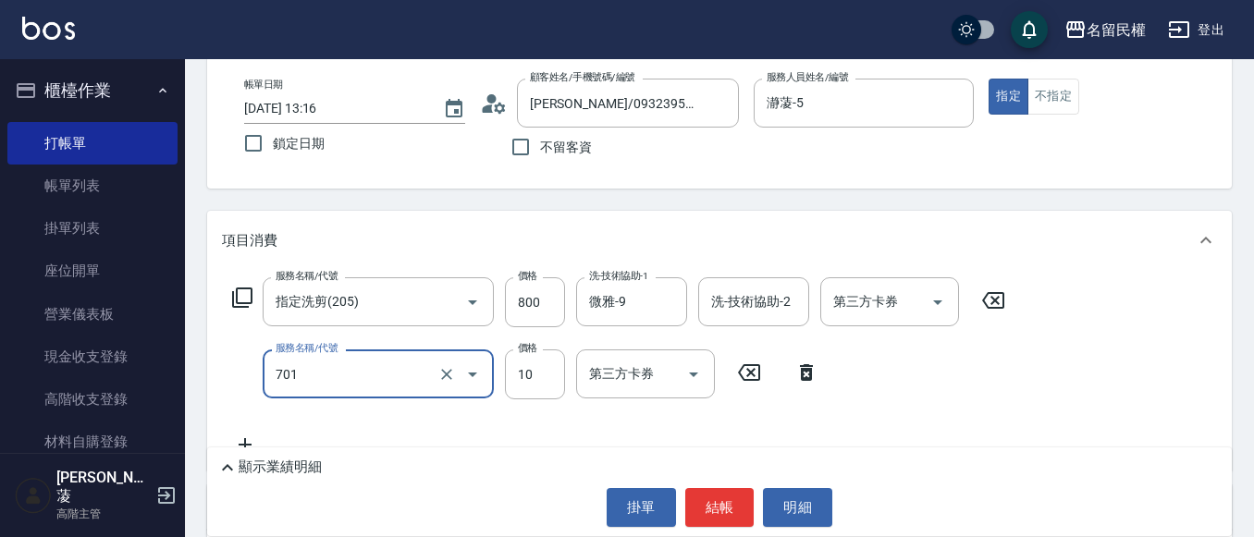
type input "潤絲(701)"
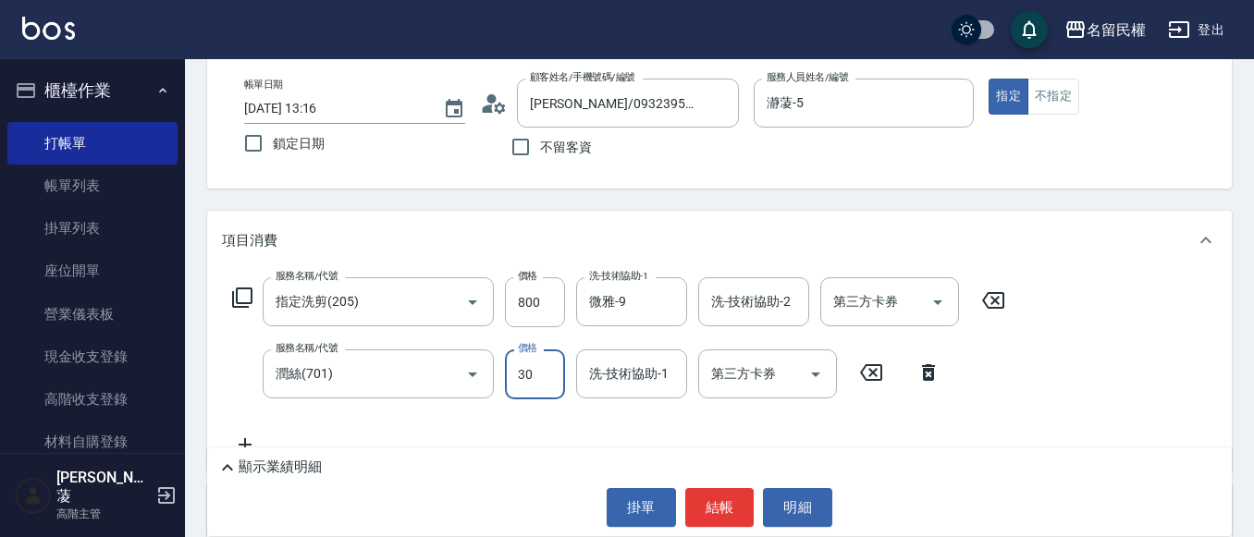
type input "30"
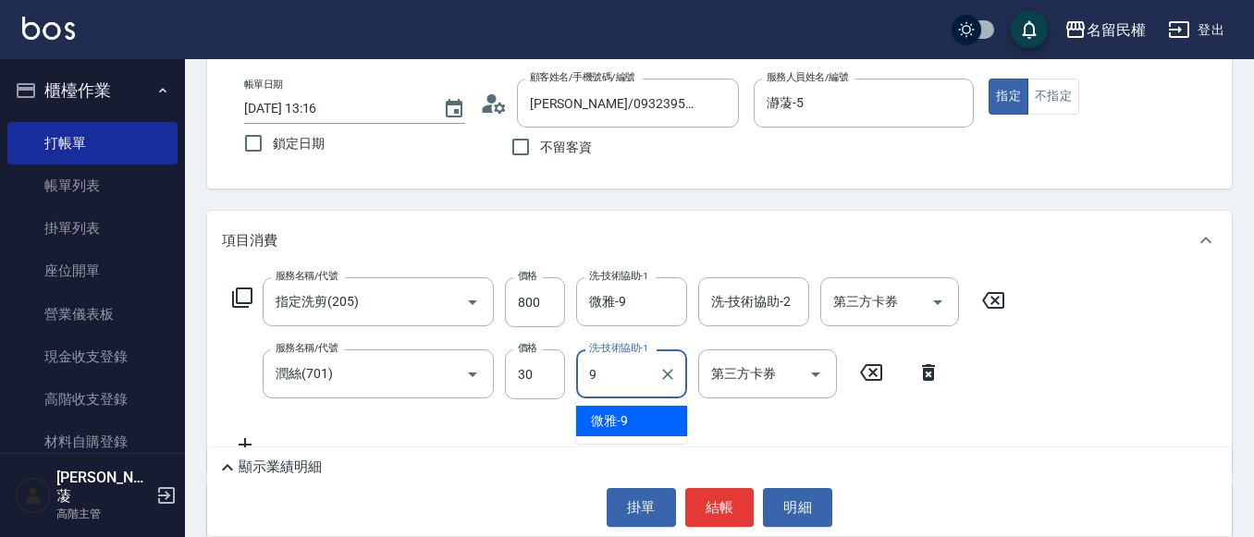
type input "微雅-9"
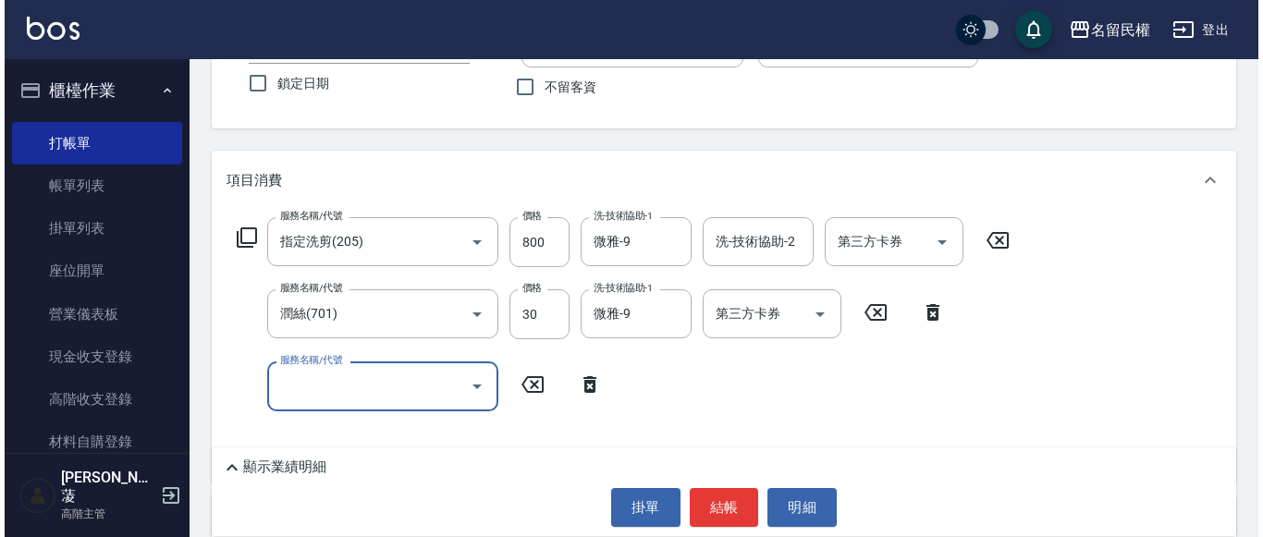
scroll to position [185, 0]
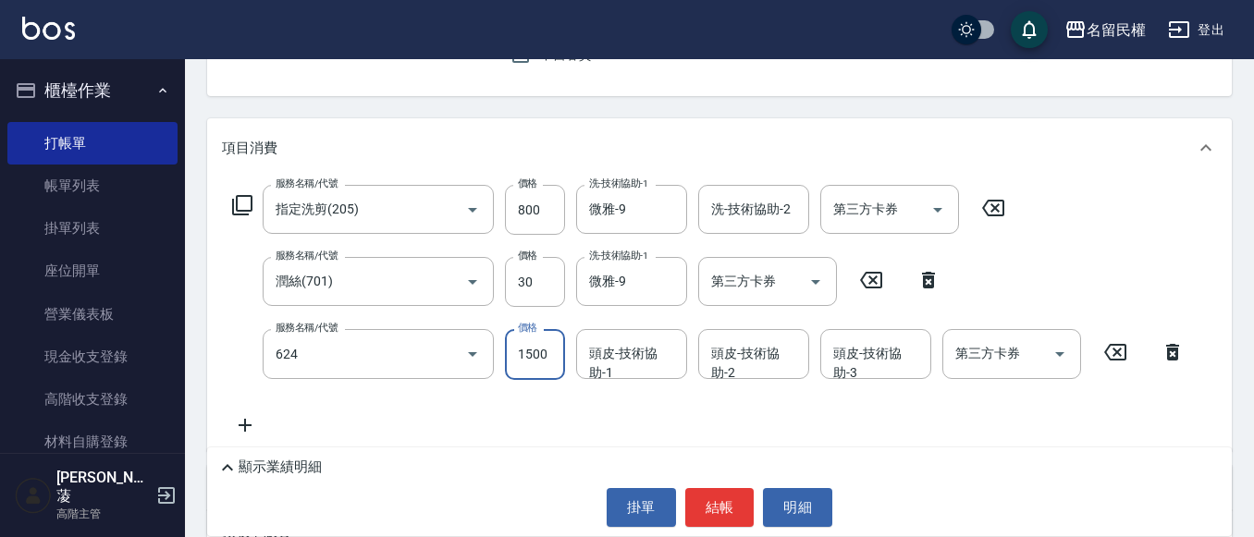
type input "草本頭皮養護(624)"
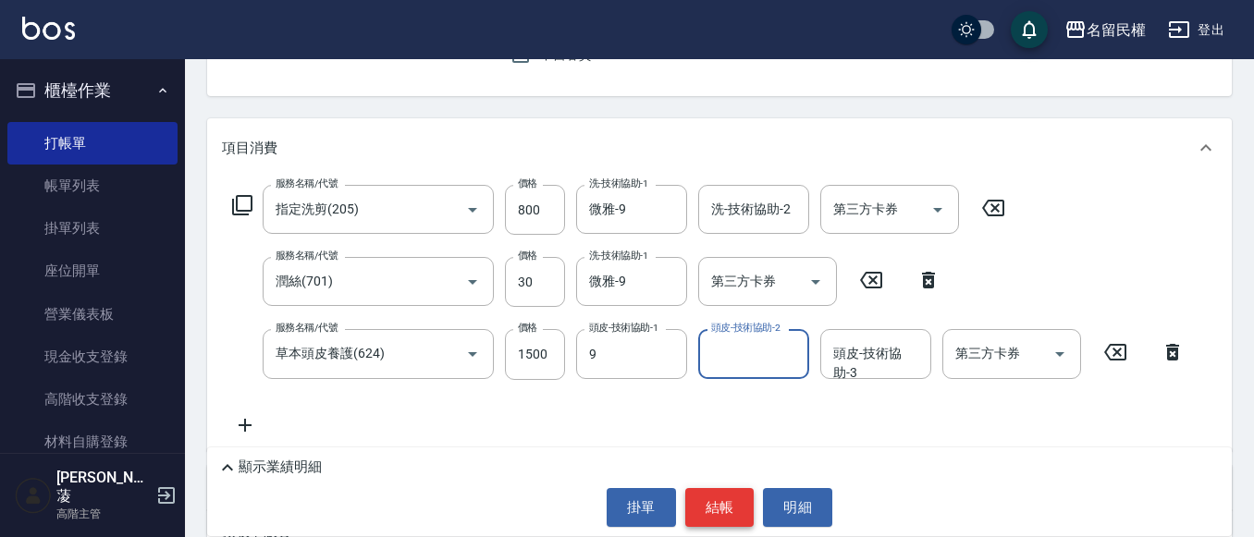
type input "微雅-9"
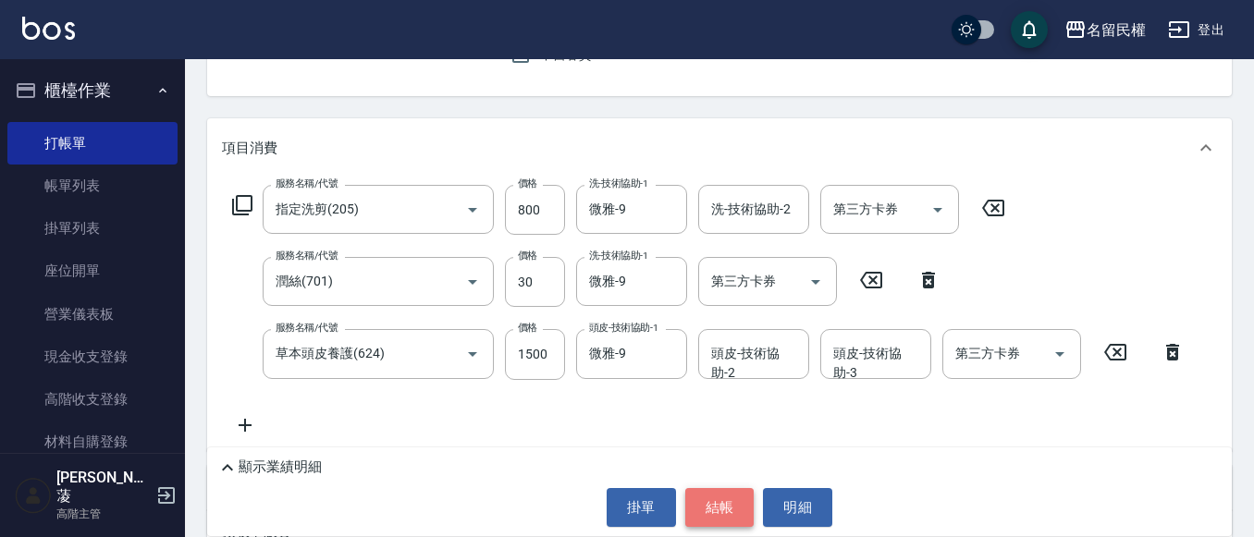
click at [707, 510] on button "結帳" at bounding box center [719, 507] width 69 height 39
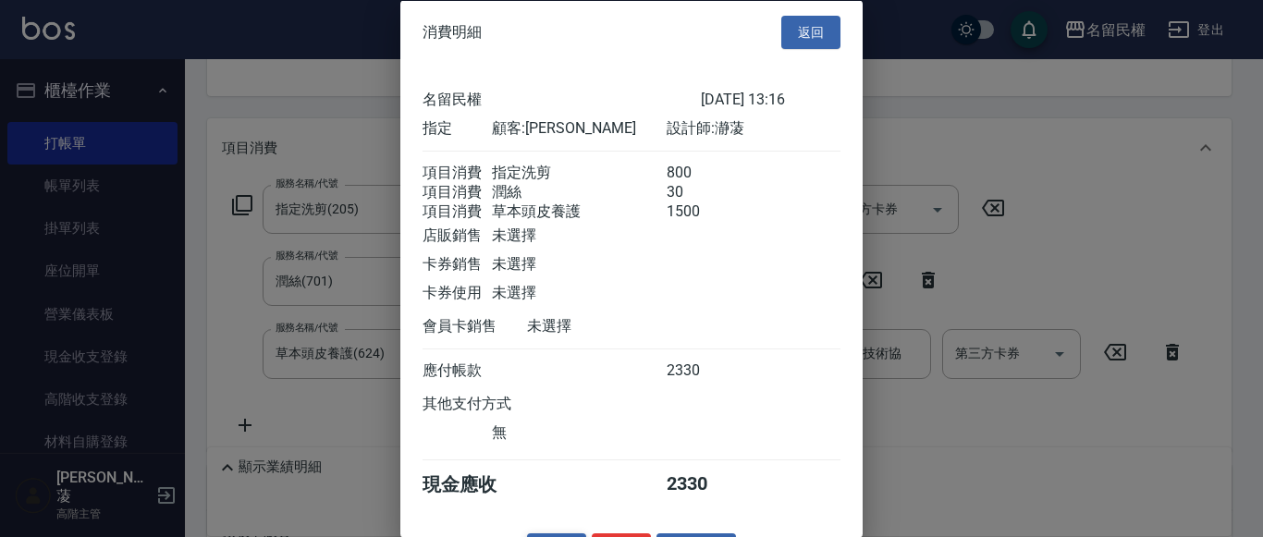
scroll to position [68, 0]
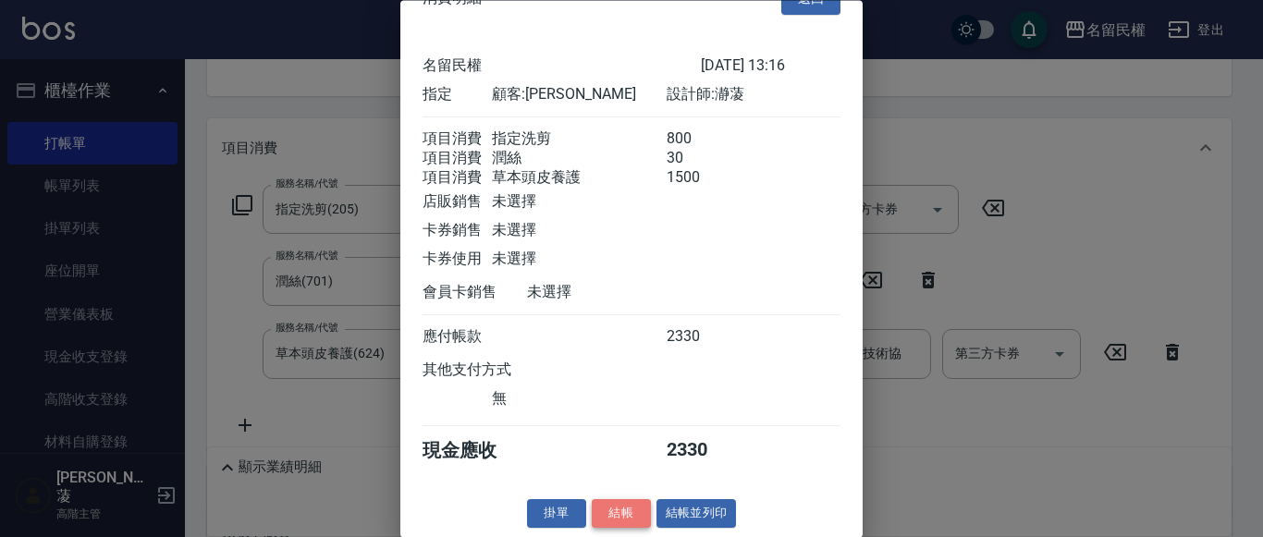
click at [606, 517] on button "結帳" at bounding box center [621, 514] width 59 height 29
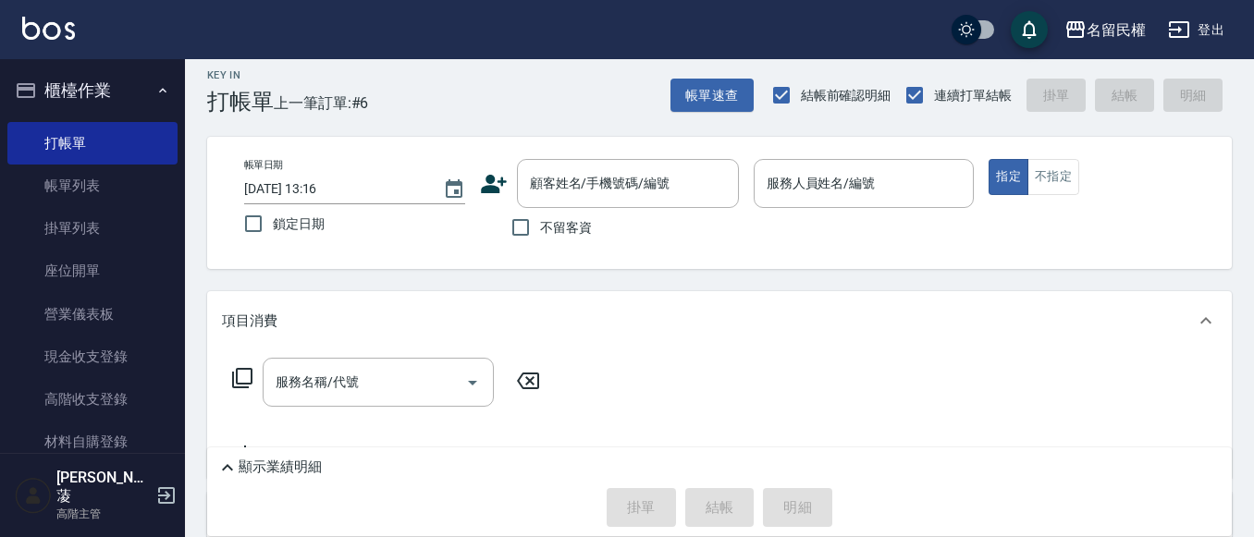
scroll to position [0, 0]
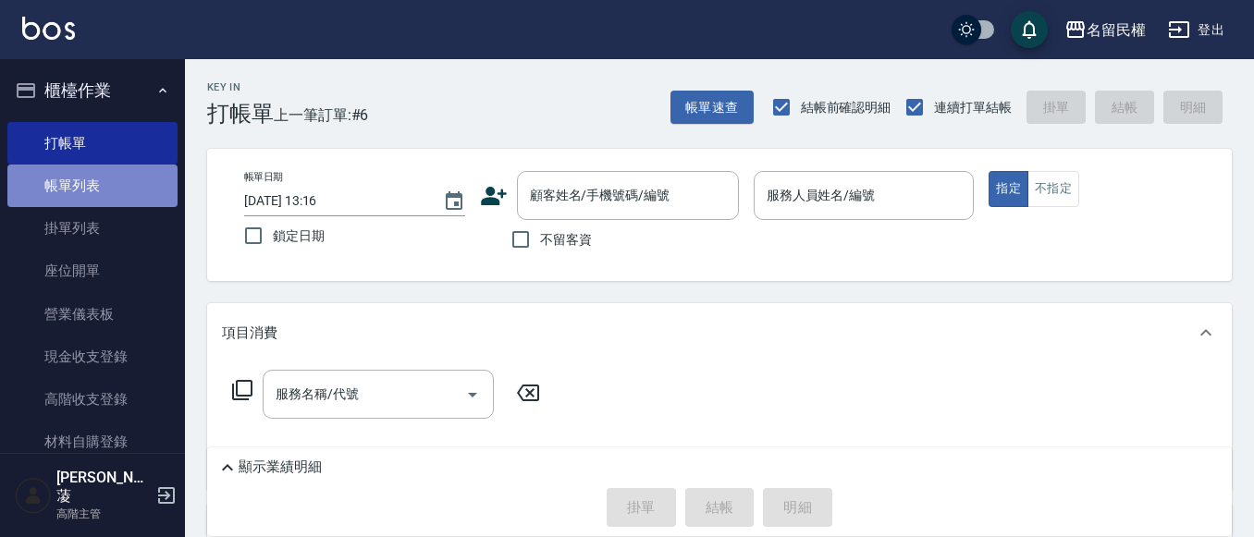
click at [130, 206] on link "帳單列表" at bounding box center [92, 186] width 170 height 43
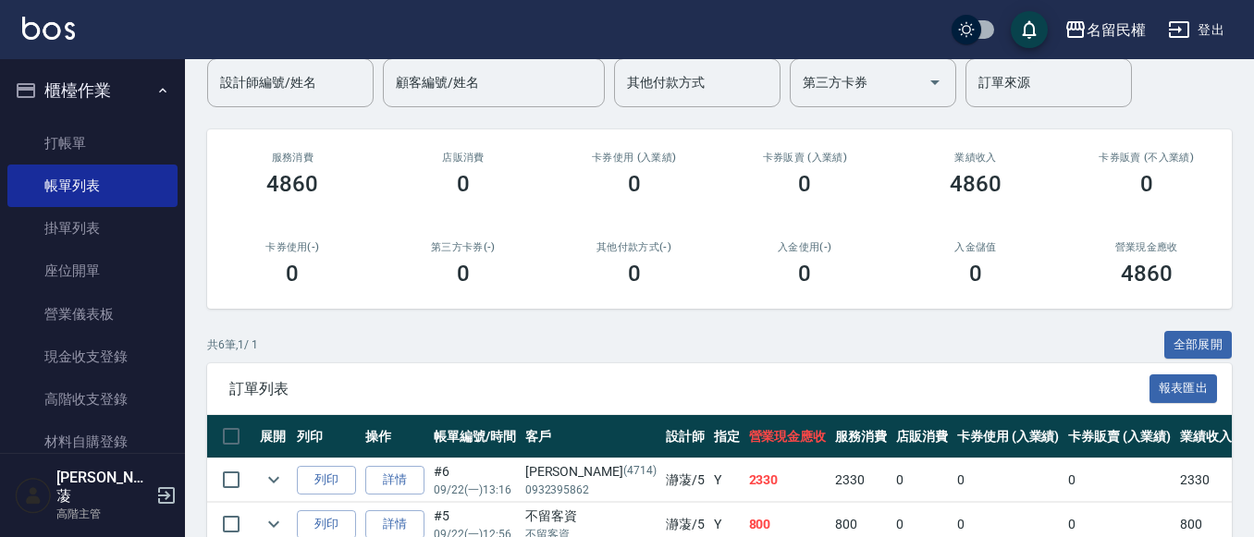
scroll to position [185, 0]
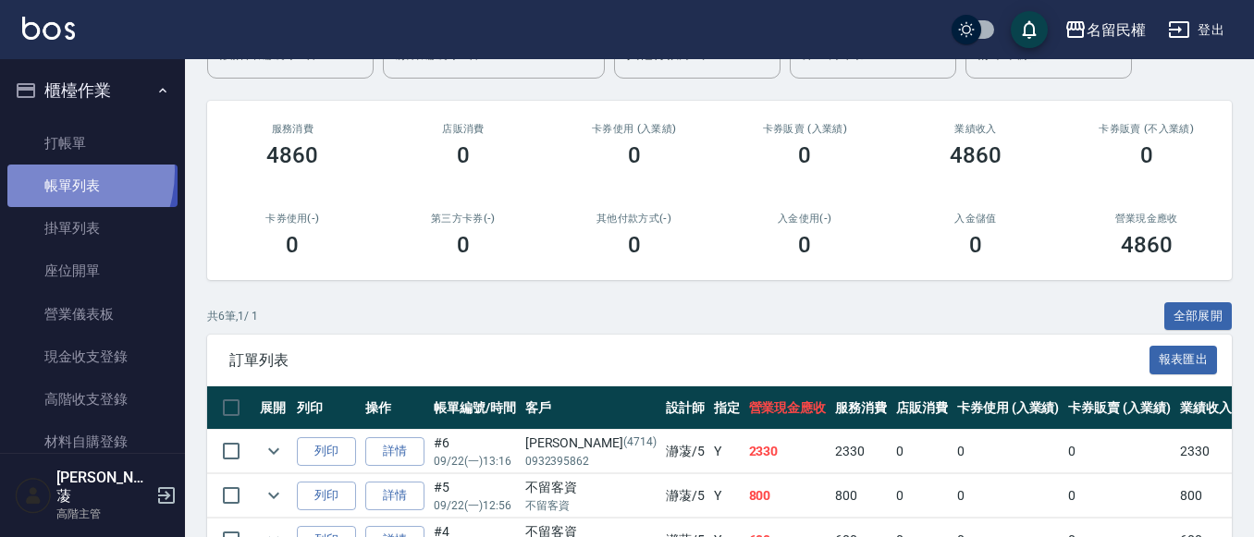
click at [43, 171] on link "帳單列表" at bounding box center [92, 186] width 170 height 43
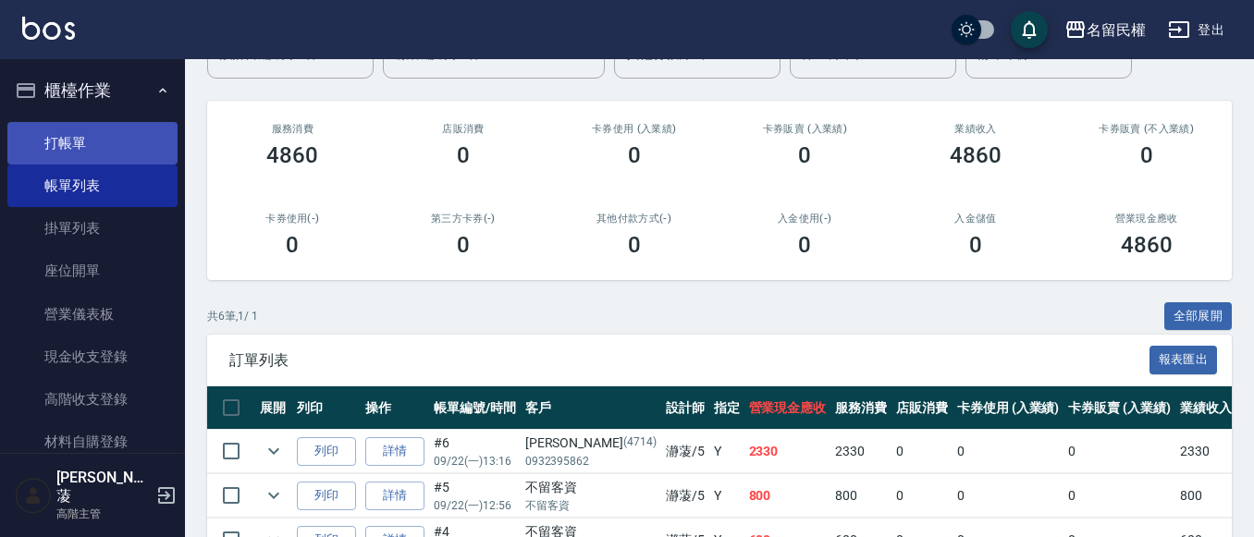
click at [49, 144] on link "打帳單" at bounding box center [92, 143] width 170 height 43
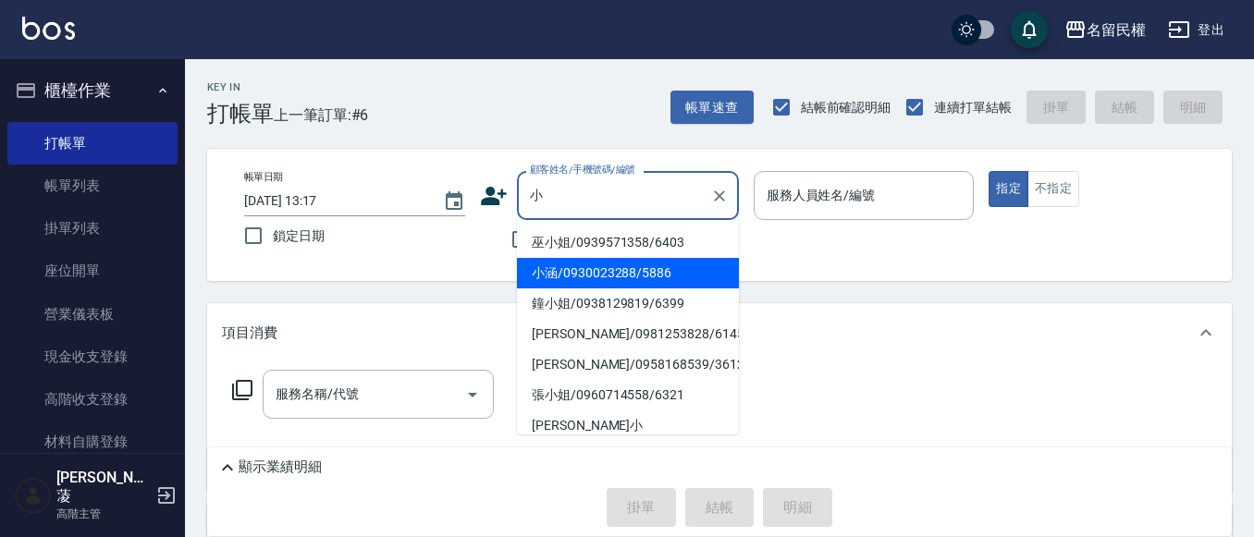
click at [616, 282] on li "小涵/0930023288/5886" at bounding box center [628, 273] width 222 height 31
type input "小涵/0930023288/5886"
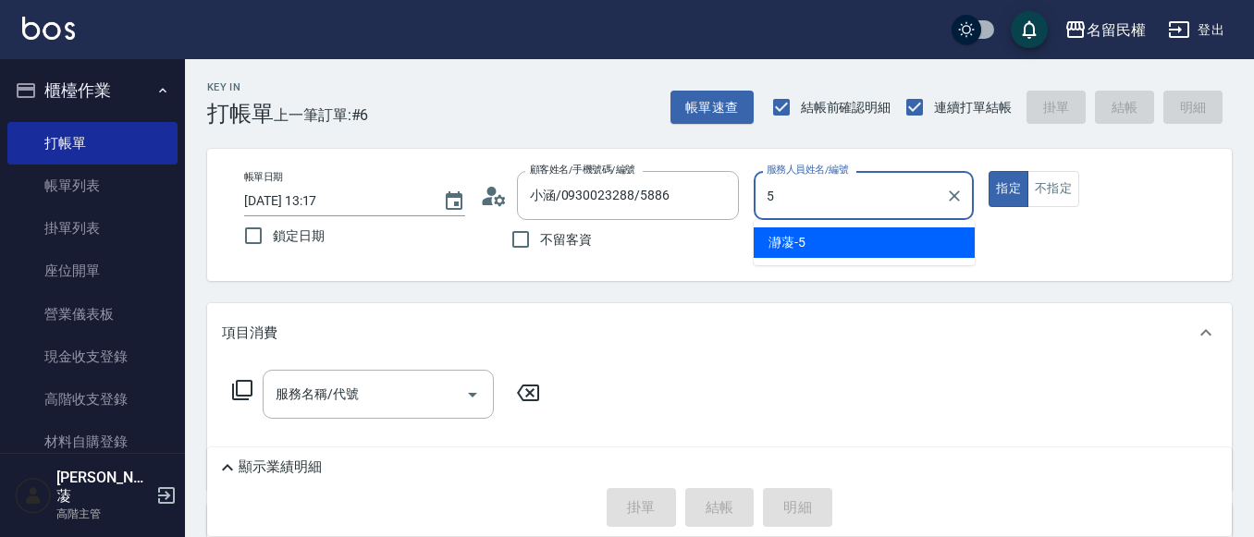
type input "瀞蓤-5"
type button "true"
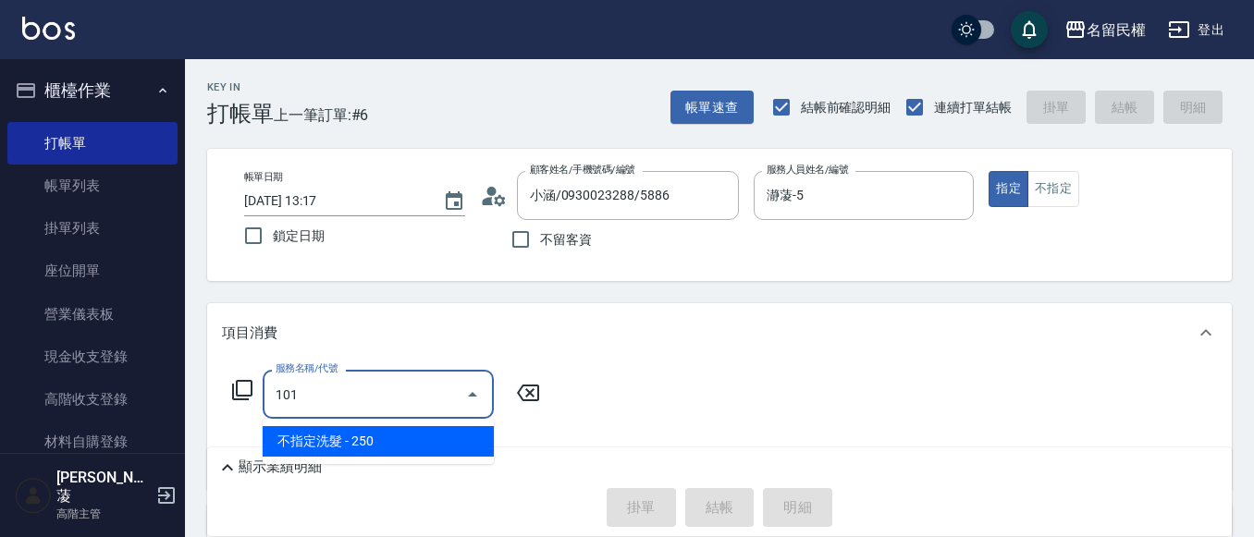
type input "不指定洗髮(101)"
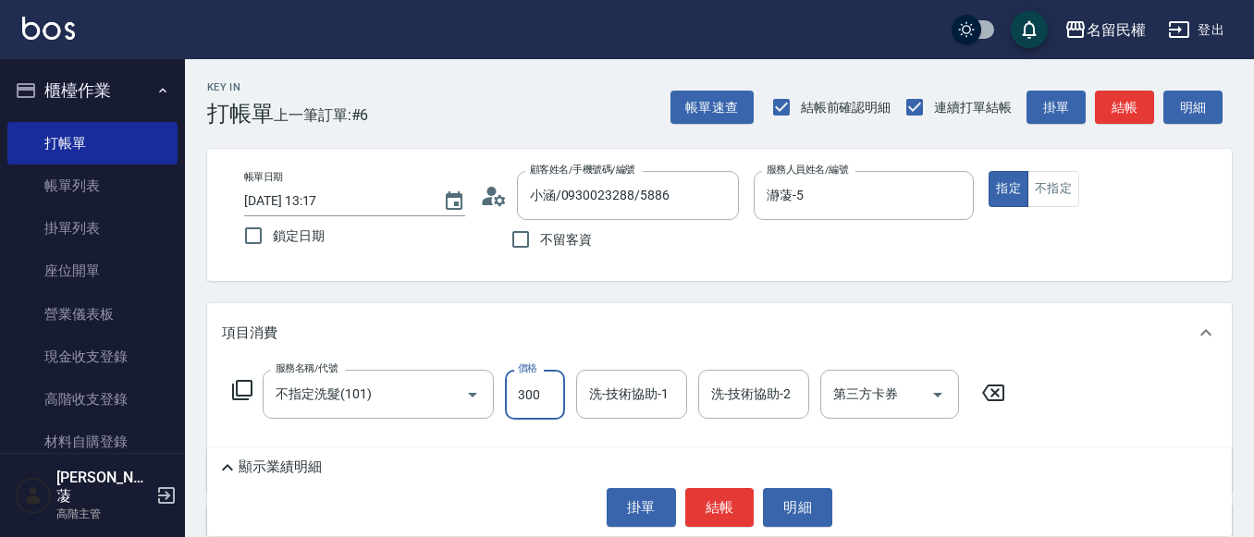
type input "300"
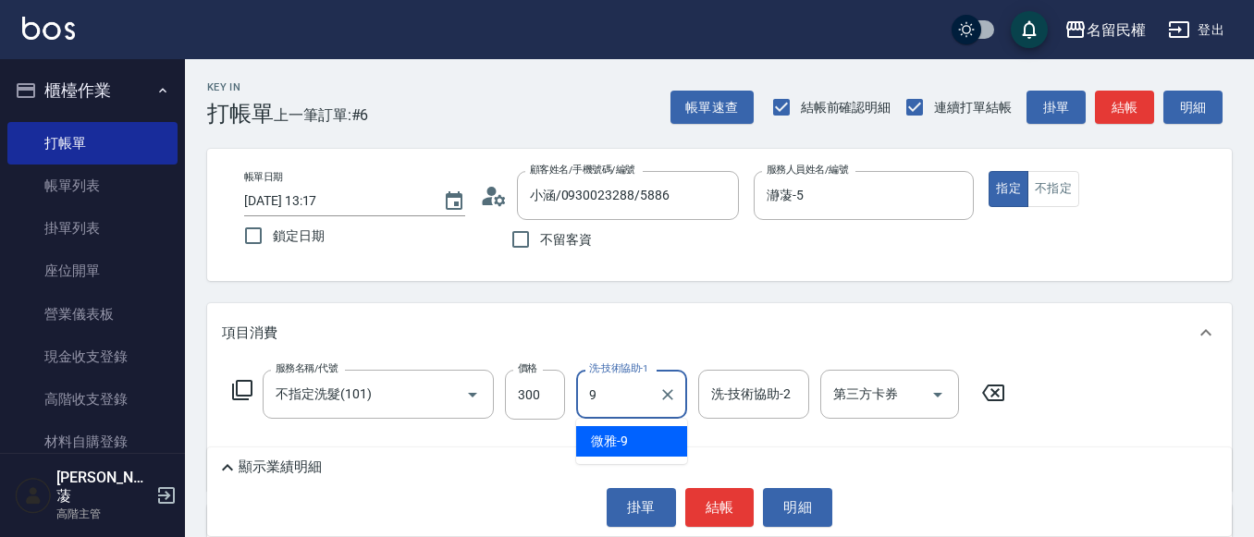
type input "微雅-9"
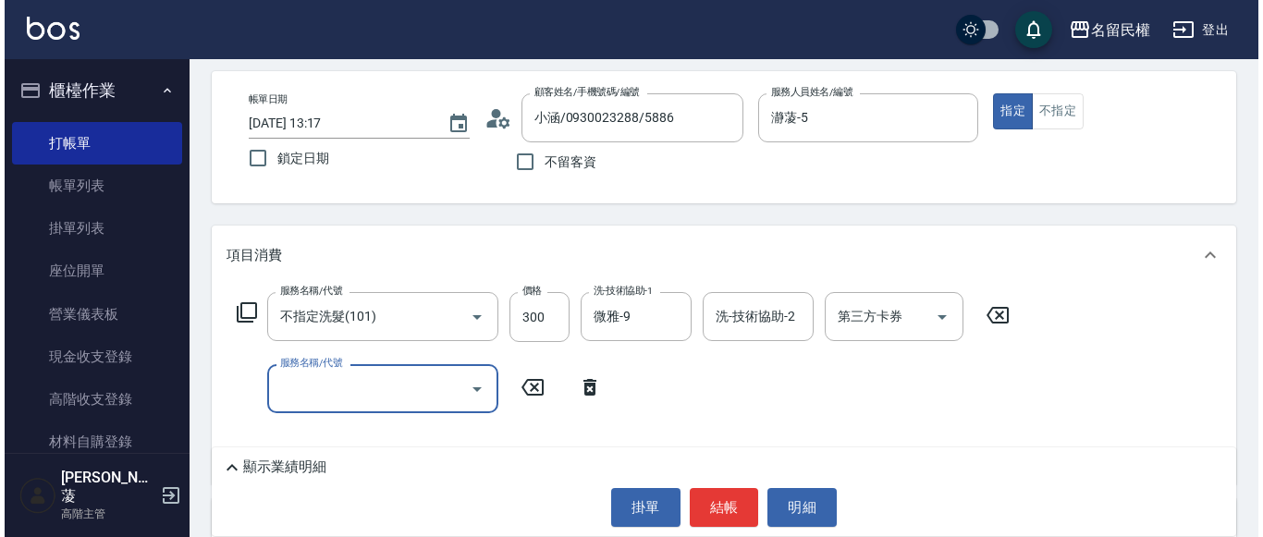
scroll to position [185, 0]
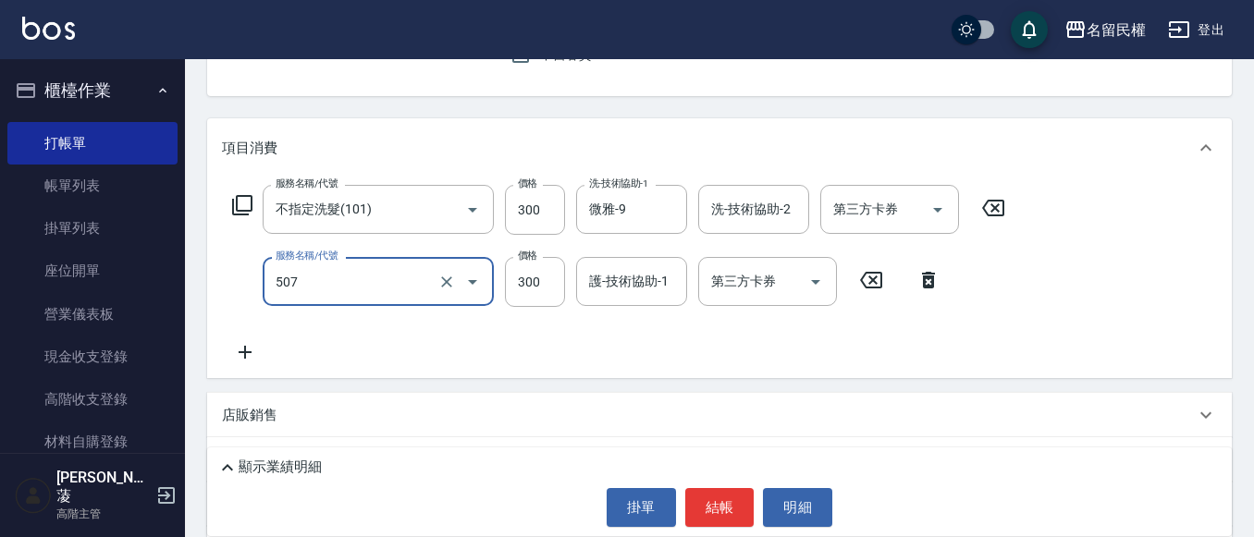
type input "頭皮隔離(507)"
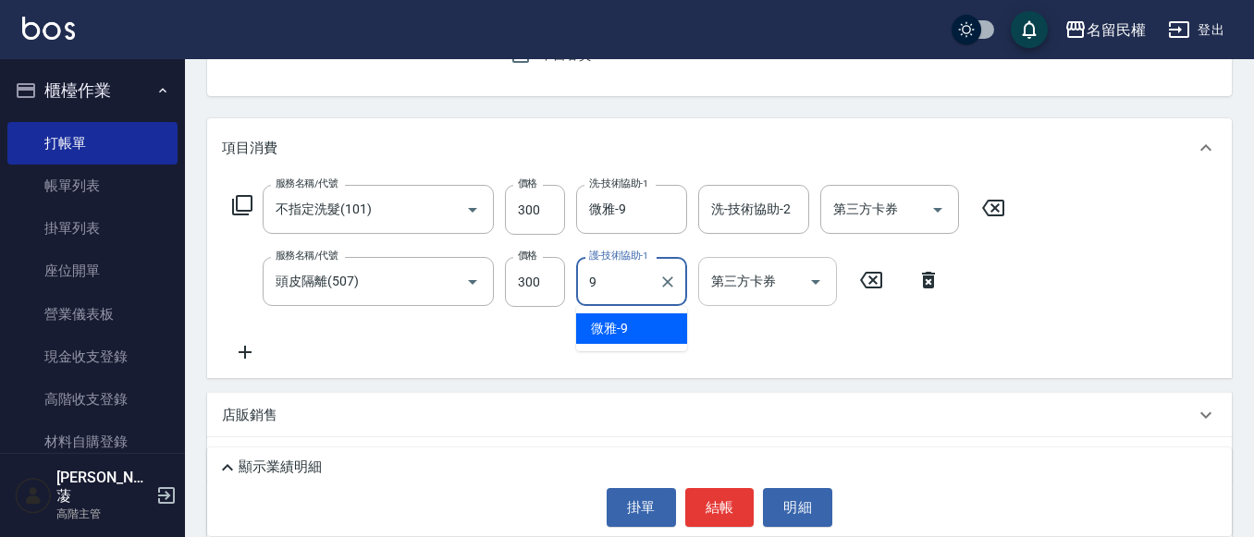
type input "微雅-9"
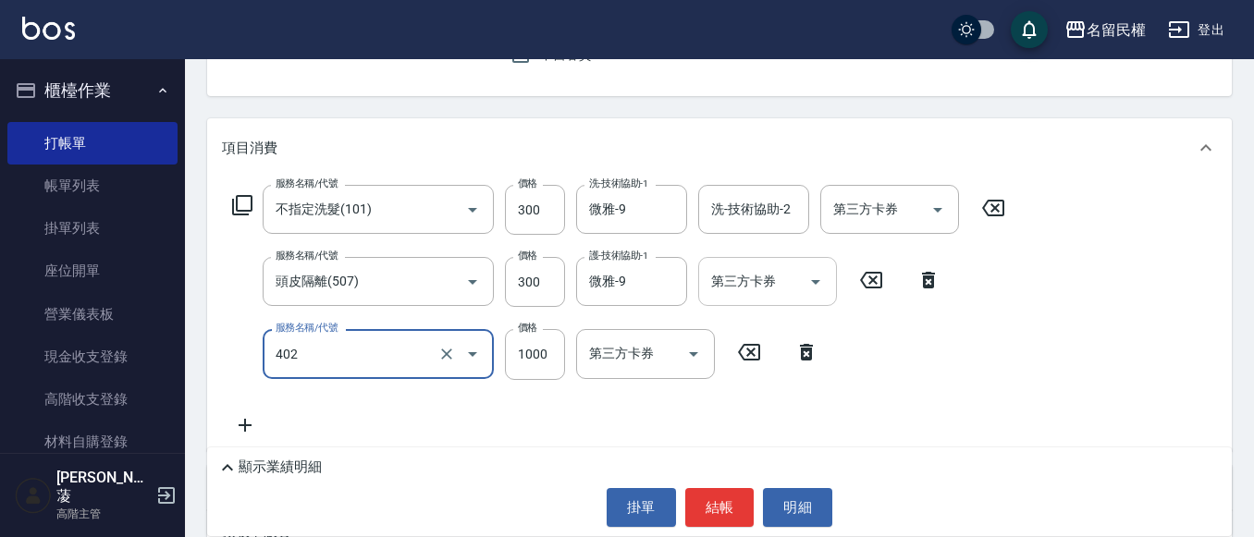
type input "染髮(402)"
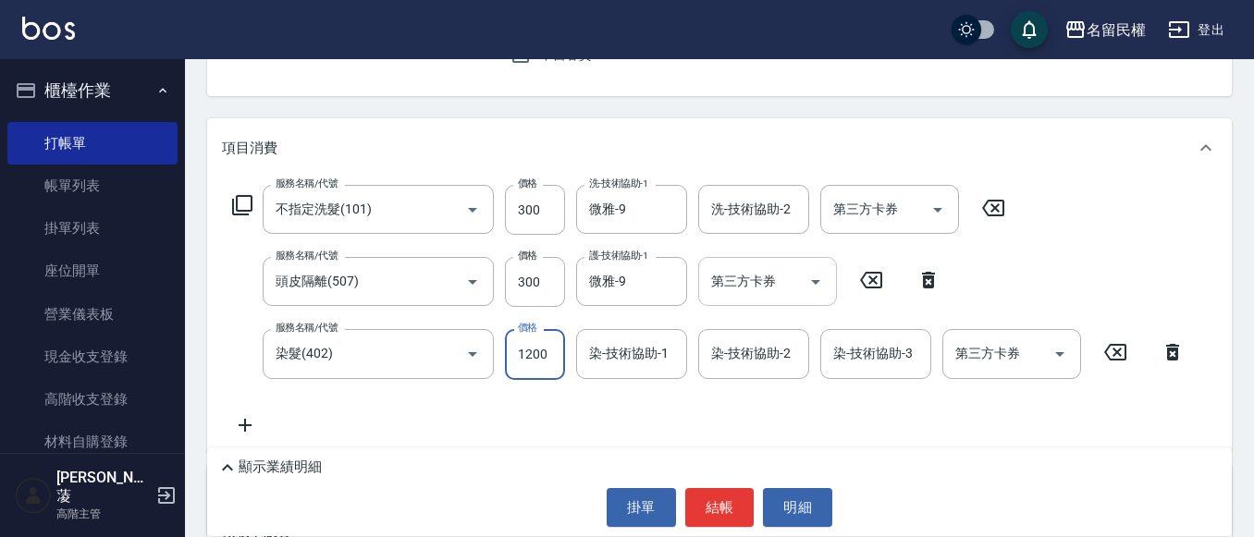
type input "1200"
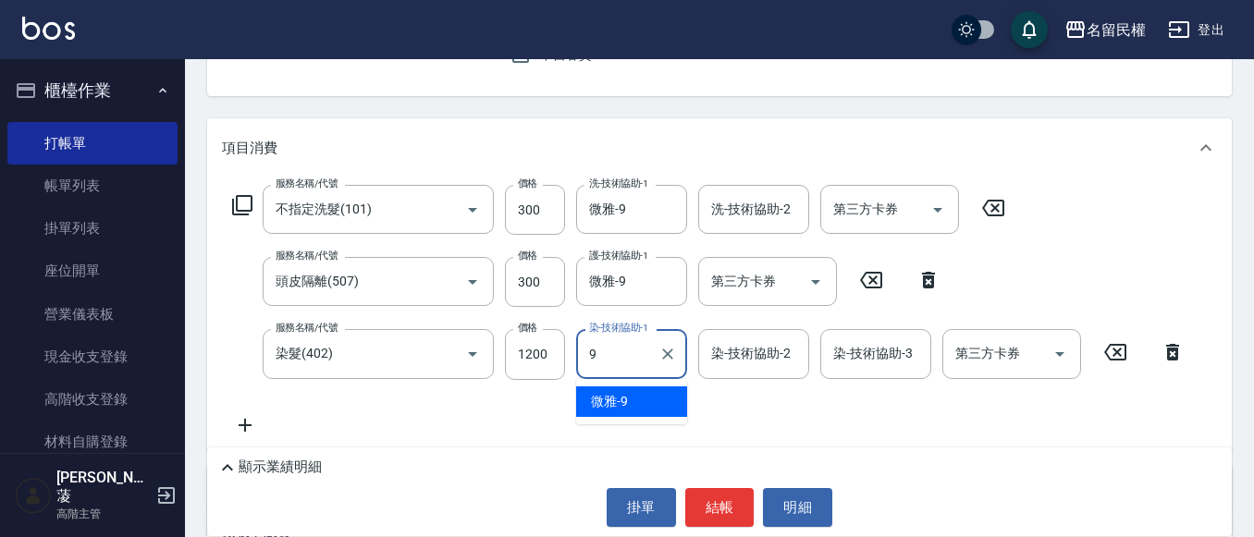
type input "微雅-9"
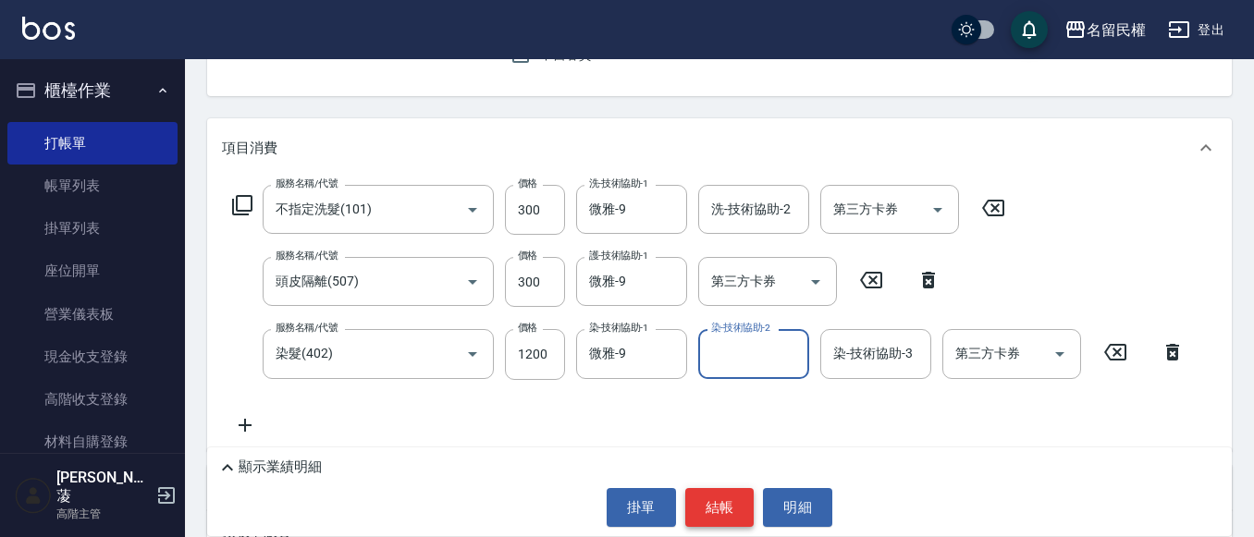
click at [722, 514] on button "結帳" at bounding box center [719, 507] width 69 height 39
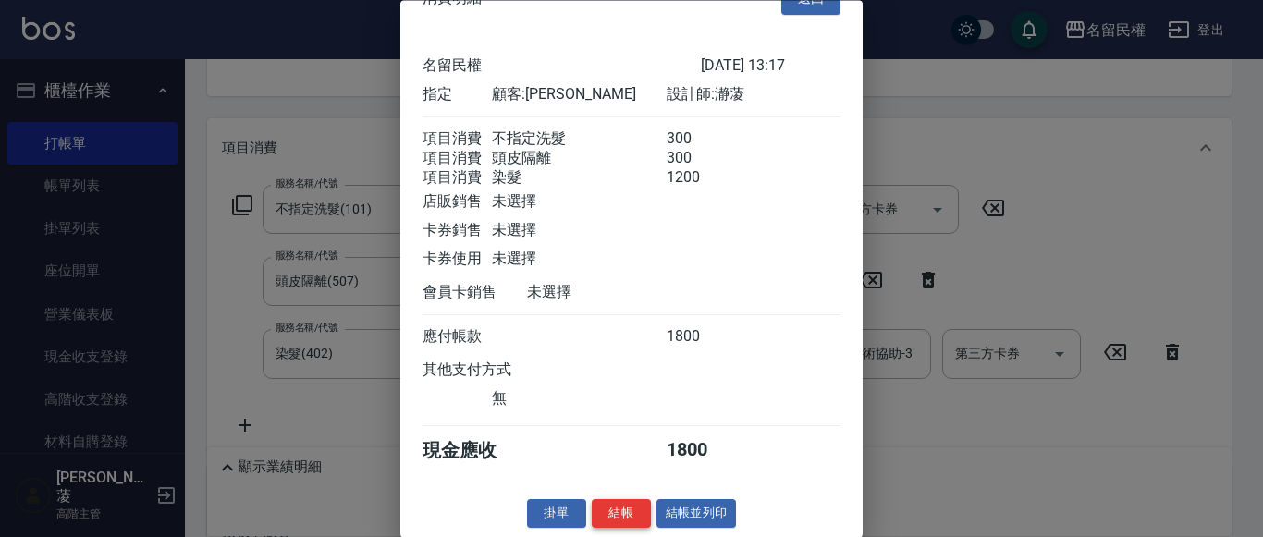
scroll to position [68, 0]
click at [622, 509] on button "結帳" at bounding box center [621, 514] width 59 height 29
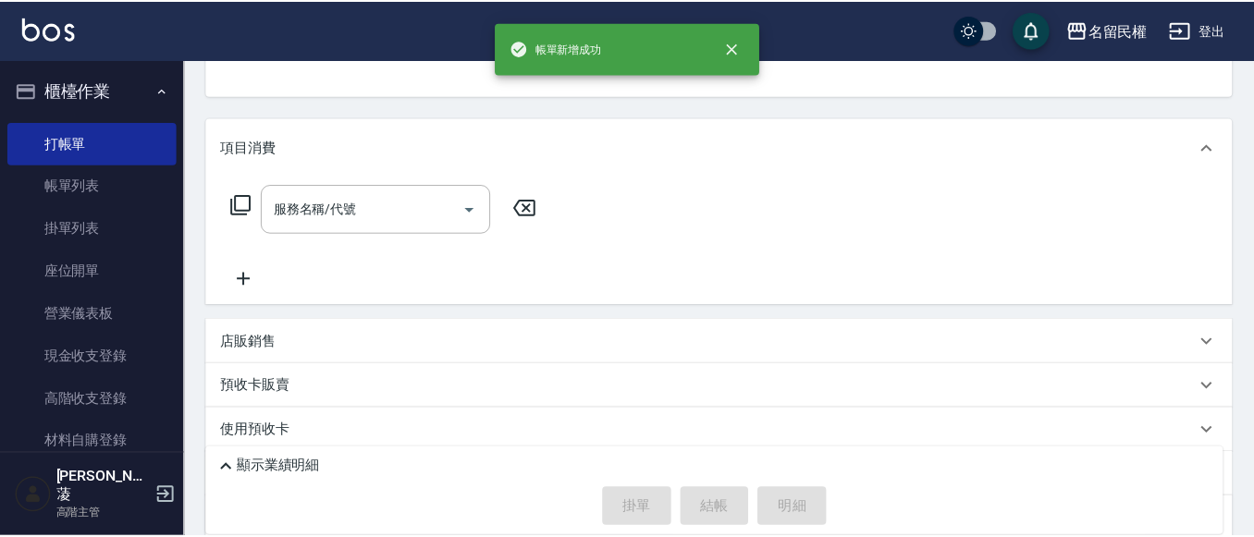
scroll to position [179, 0]
